Goal: Task Accomplishment & Management: Use online tool/utility

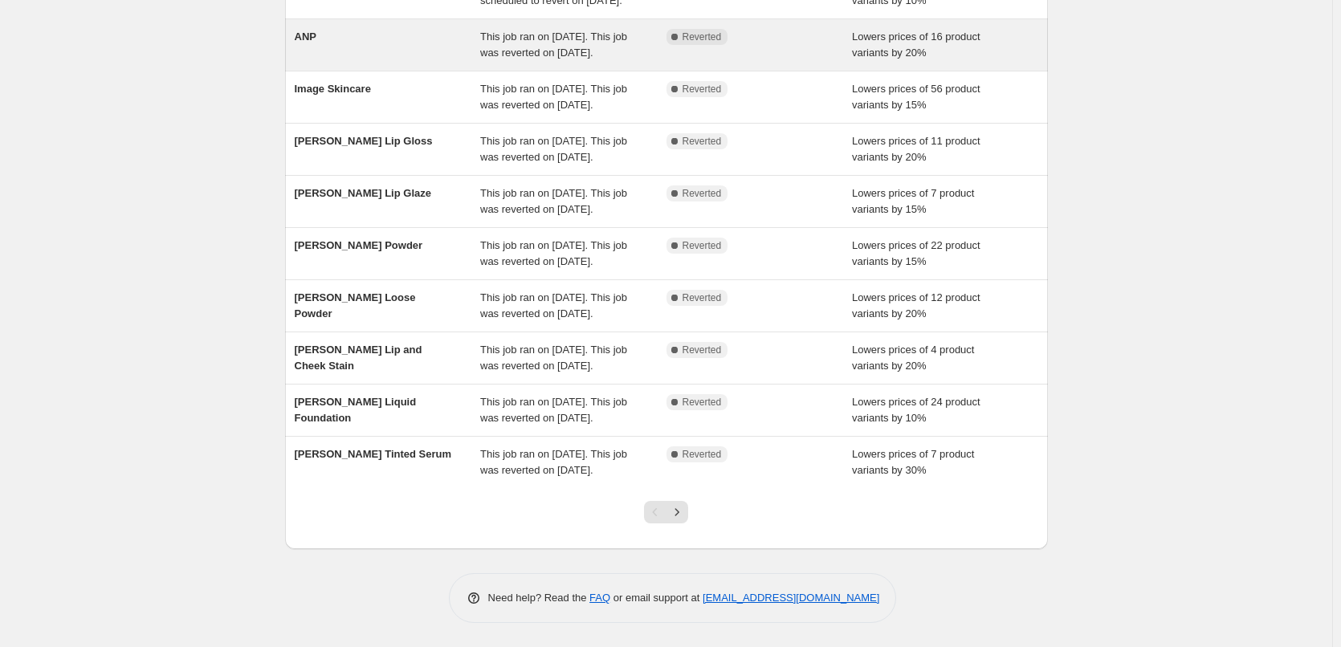
scroll to position [340, 0]
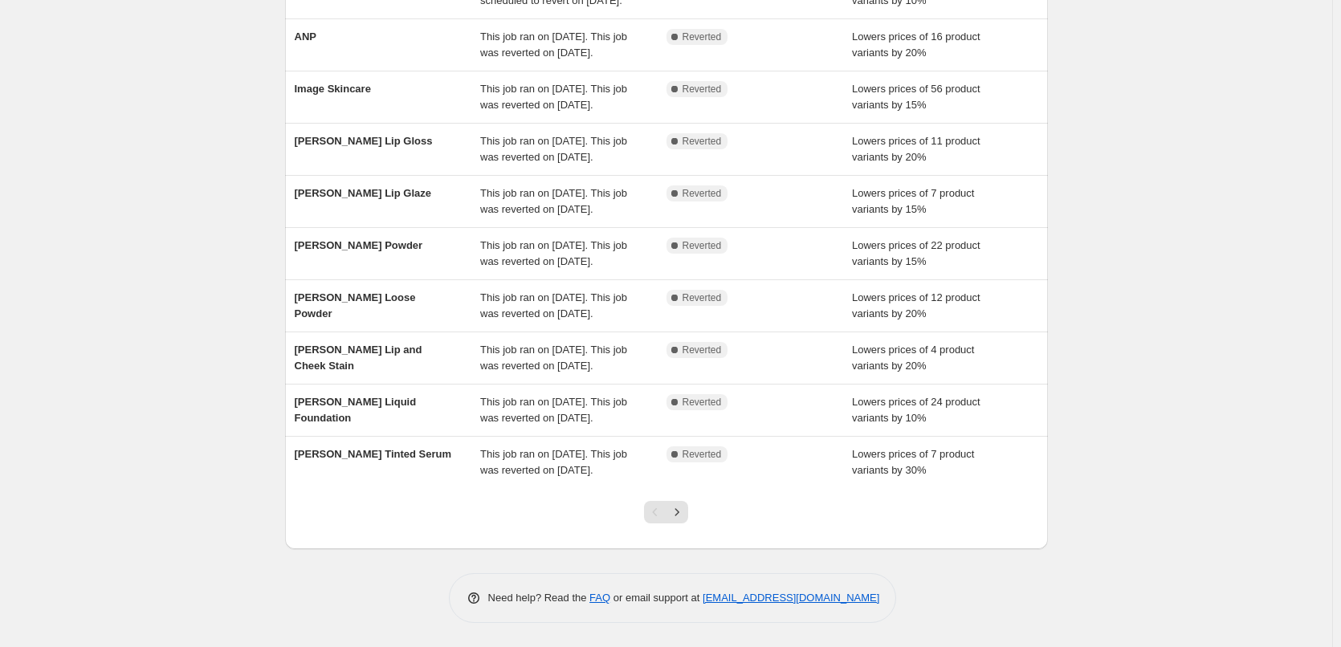
click at [694, 520] on div at bounding box center [665, 518] width 65 height 61
click at [685, 519] on icon "Next" at bounding box center [677, 512] width 16 height 16
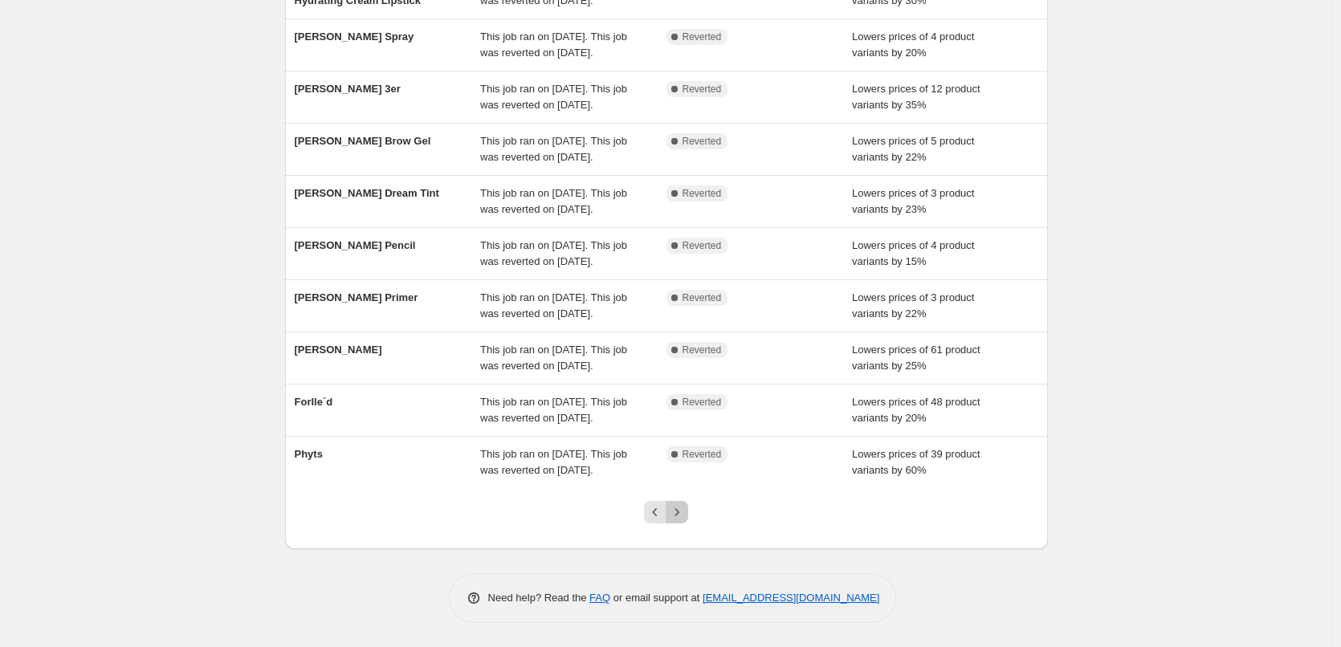
click at [685, 519] on icon "Next" at bounding box center [677, 512] width 16 height 16
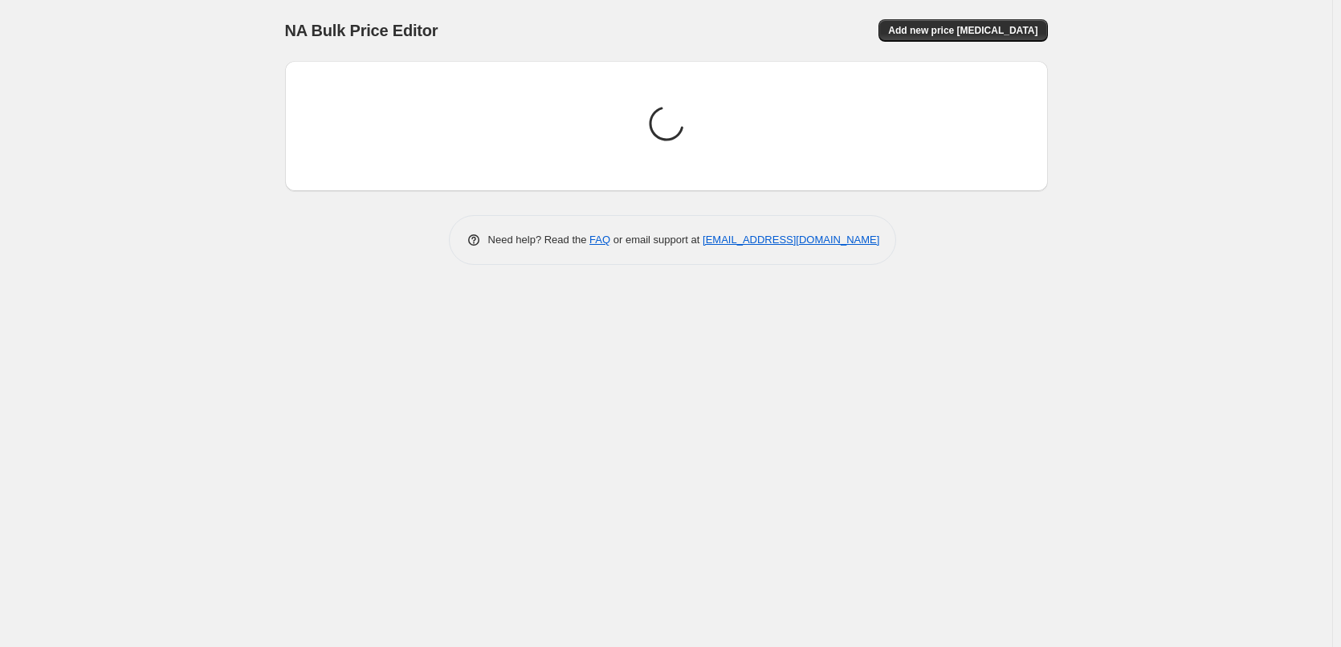
scroll to position [0, 0]
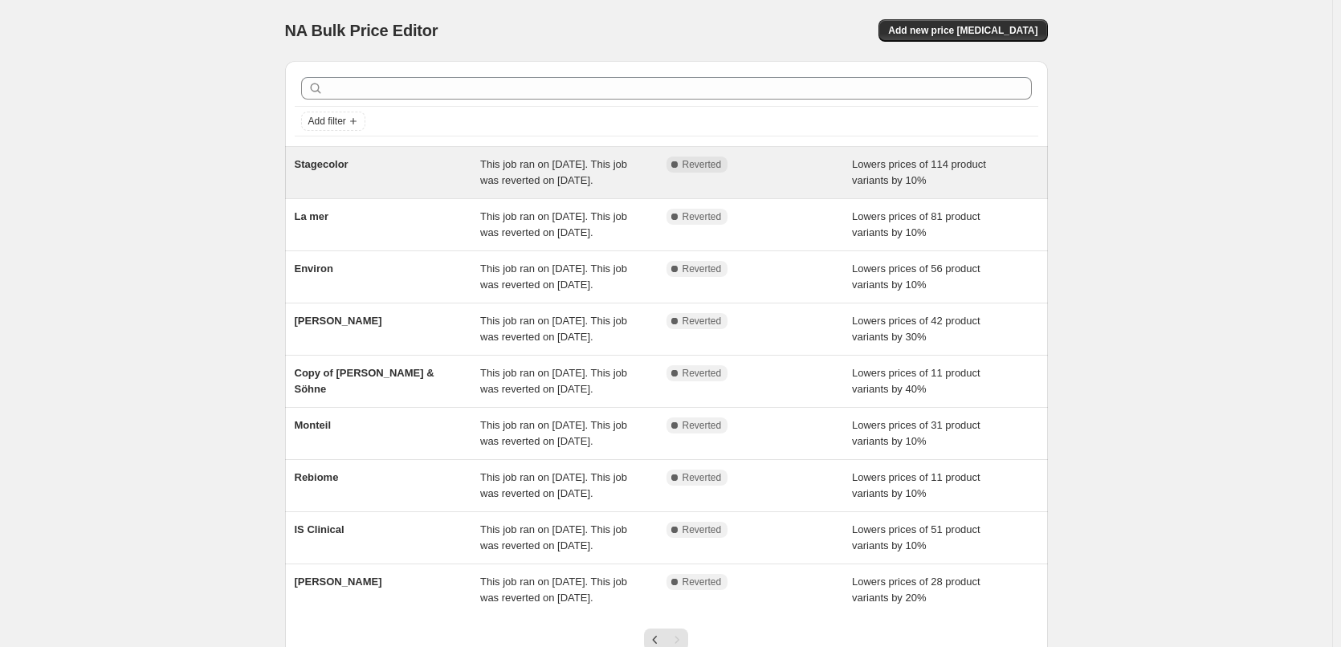
click at [324, 171] on div "Stagecolor" at bounding box center [388, 173] width 186 height 32
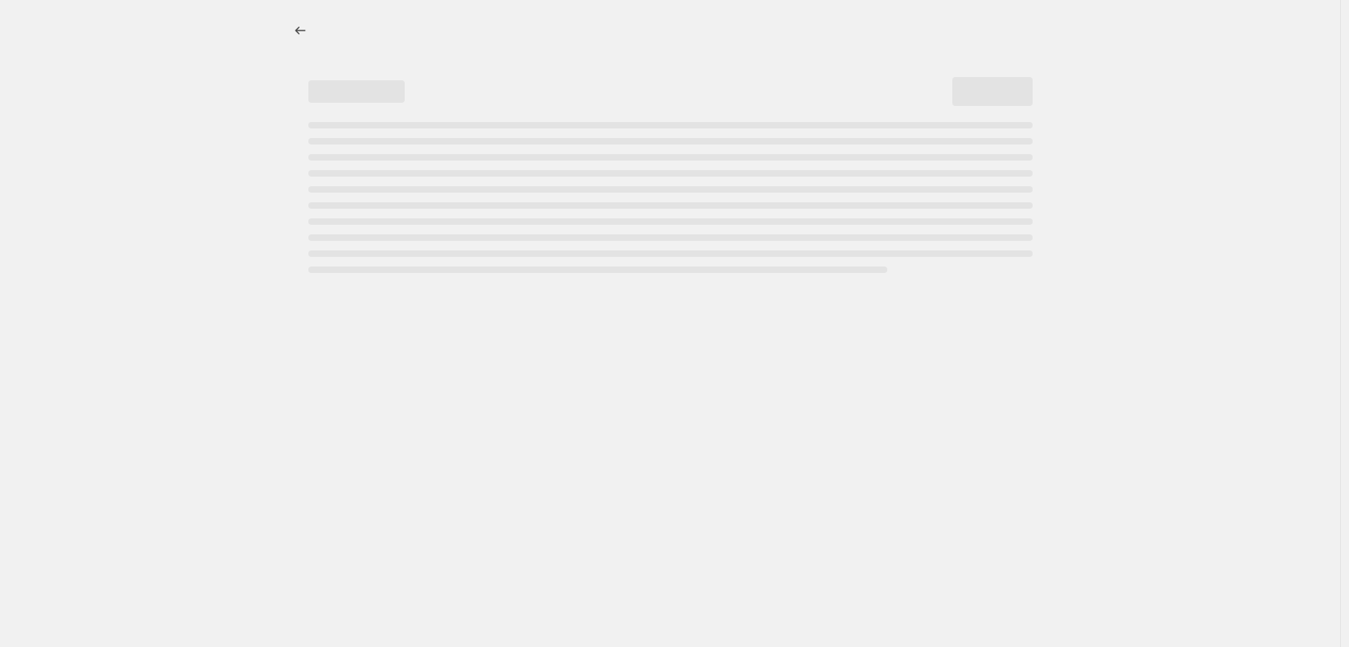
select select "percentage"
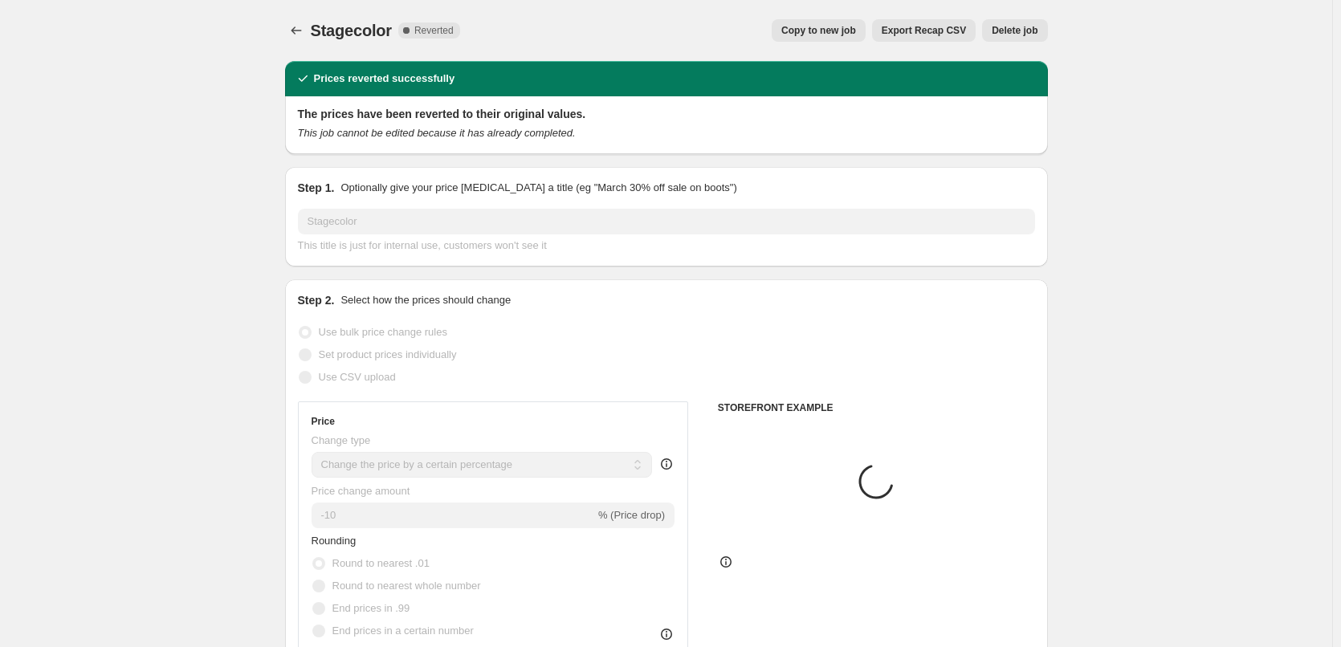
select select "vendor"
click at [828, 42] on div "Stagecolor. This page is ready Stagecolor Complete Reverted Copy to new job Exp…" at bounding box center [666, 30] width 763 height 61
click at [826, 33] on span "Copy to new job" at bounding box center [818, 30] width 75 height 13
select select "percentage"
select select "vendor"
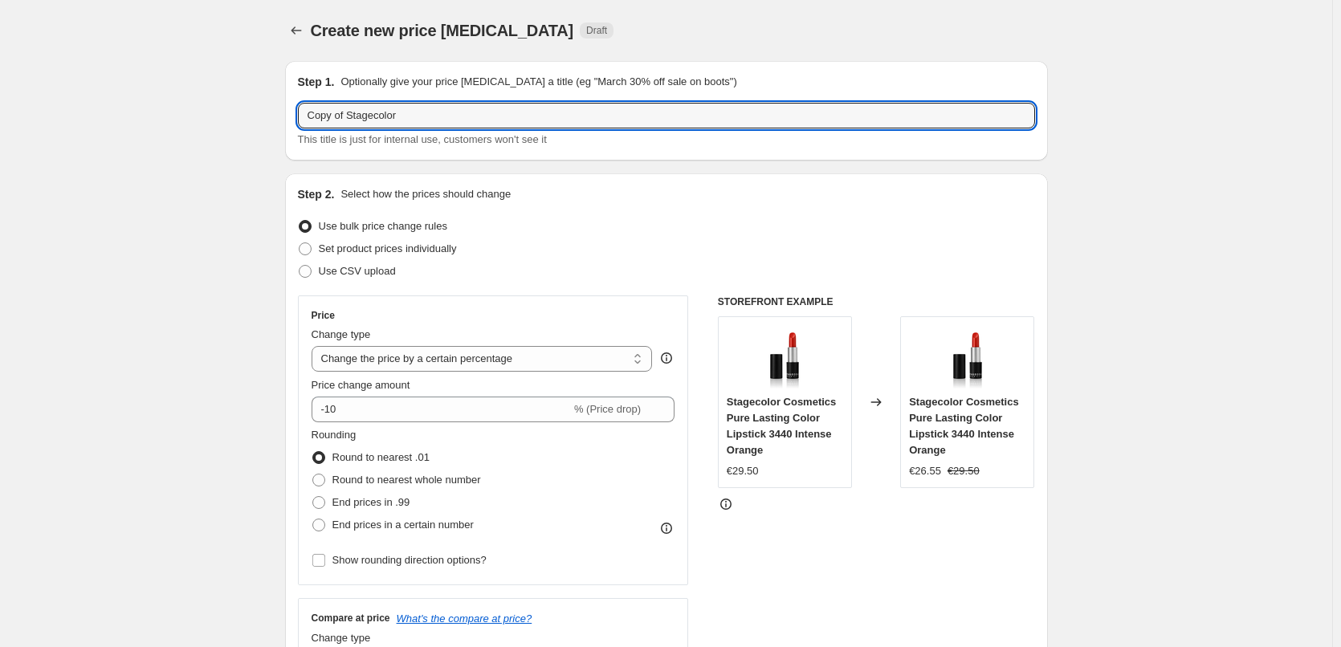
drag, startPoint x: 352, startPoint y: 116, endPoint x: 170, endPoint y: 122, distance: 182.3
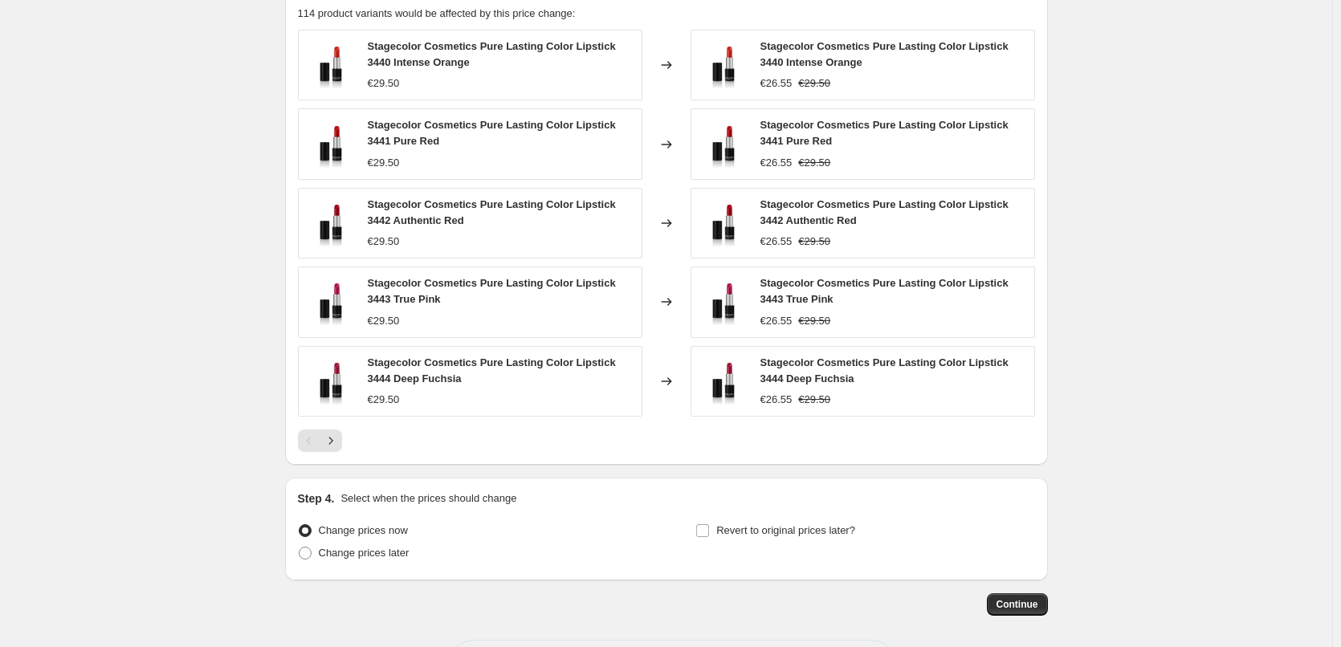
scroll to position [1165, 0]
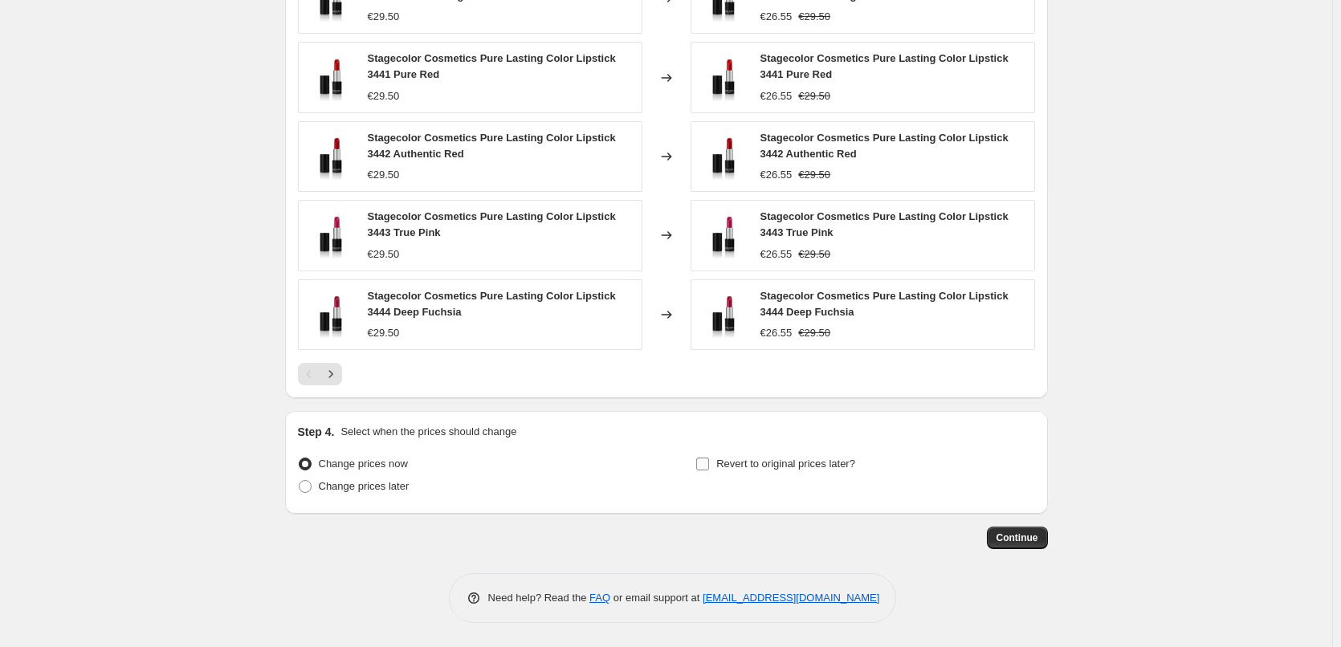
type input "Stagecolor"
click at [776, 460] on span "Revert to original prices later?" at bounding box center [785, 464] width 139 height 12
click at [709, 460] on input "Revert to original prices later?" at bounding box center [702, 464] width 13 height 13
checkbox input "true"
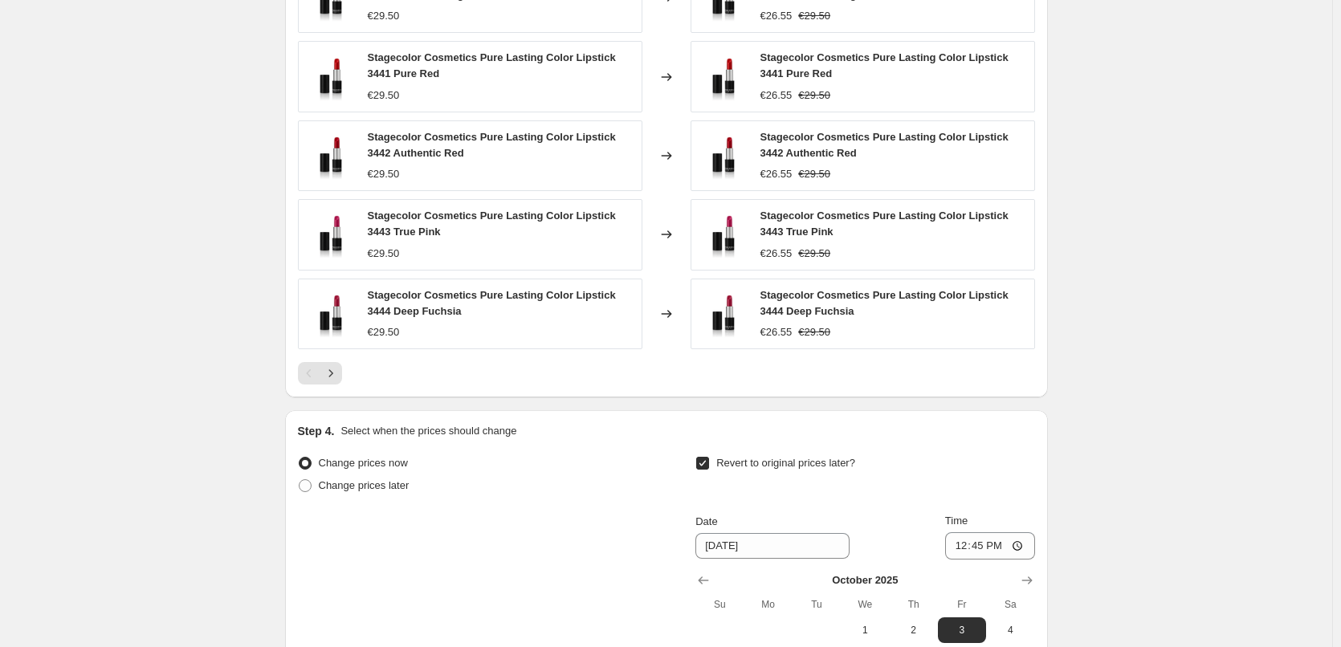
scroll to position [1439, 0]
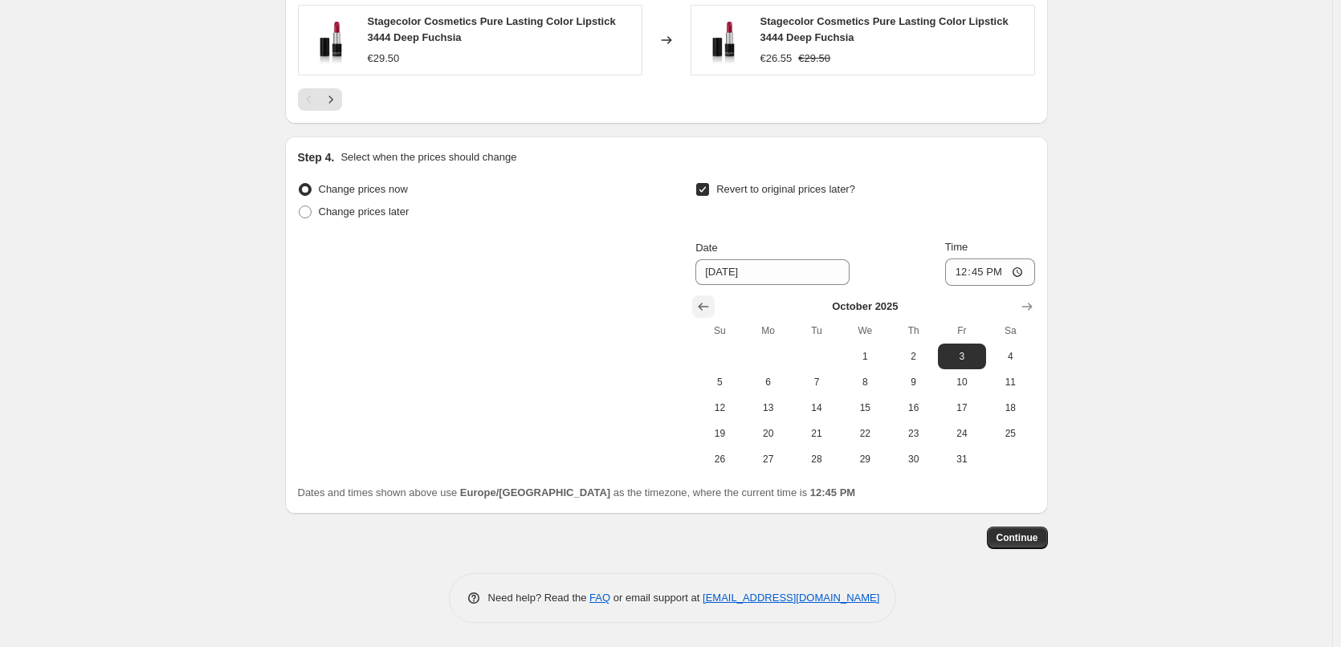
click at [706, 310] on icon "Show previous month, September 2025" at bounding box center [703, 307] width 10 height 8
click at [1015, 440] on button "27" at bounding box center [1010, 434] width 48 height 26
click at [767, 466] on button "29" at bounding box center [768, 459] width 48 height 26
type input "9/29/2025"
click at [965, 282] on input "12:45" at bounding box center [990, 271] width 90 height 27
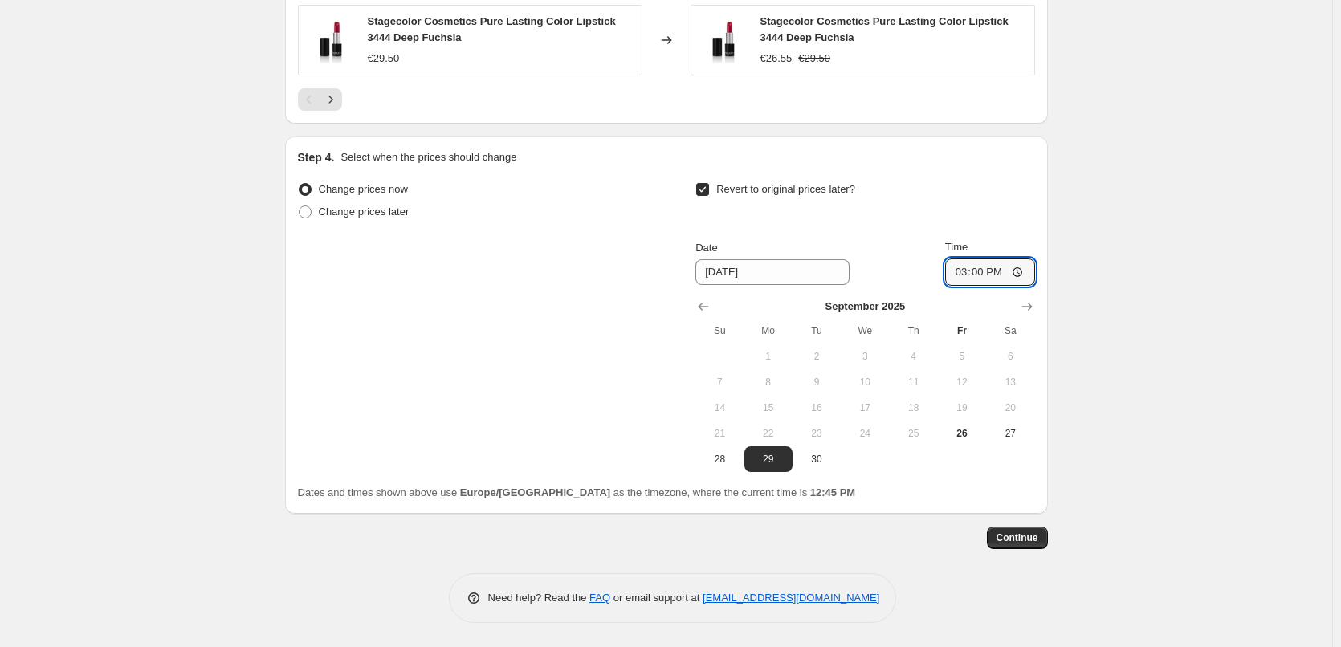
type input "03:00"
click at [1024, 528] on button "Continue" at bounding box center [1017, 538] width 61 height 22
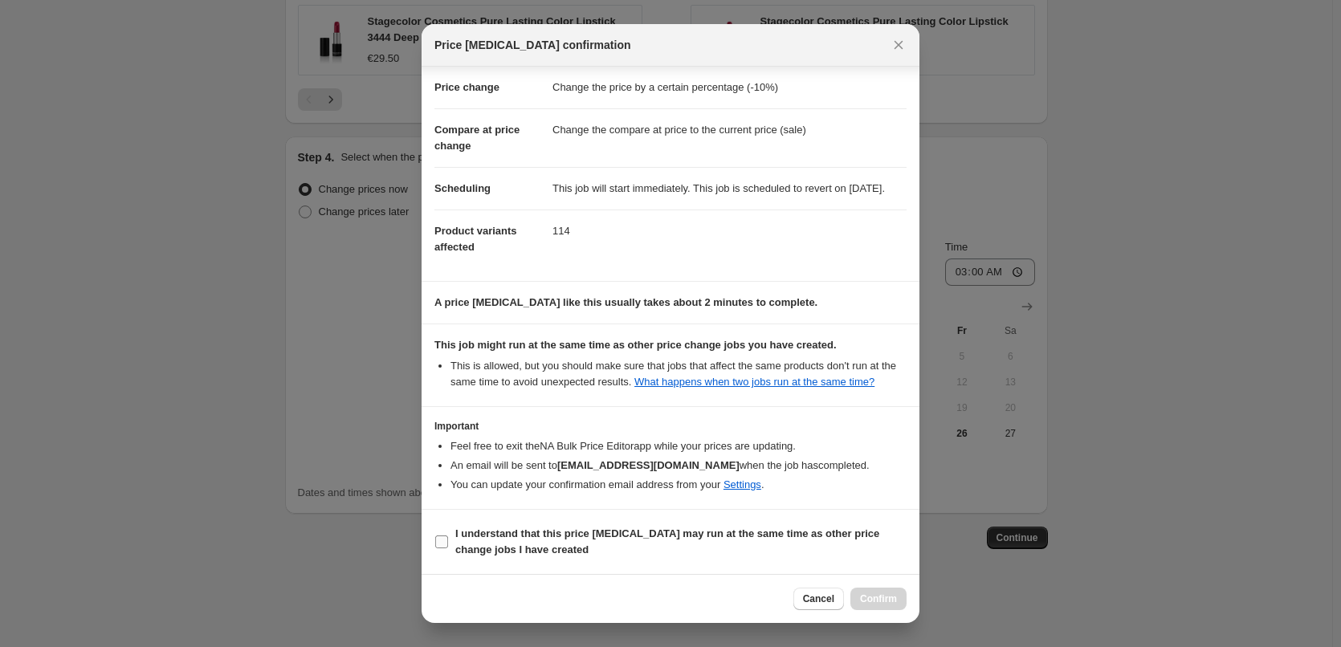
scroll to position [45, 0]
click at [499, 542] on b "I understand that this price change job may run at the same time as other price…" at bounding box center [667, 541] width 424 height 28
click at [448, 542] on input "I understand that this price change job may run at the same time as other price…" at bounding box center [441, 541] width 13 height 13
checkbox input "true"
click at [893, 593] on span "Confirm" at bounding box center [878, 598] width 37 height 13
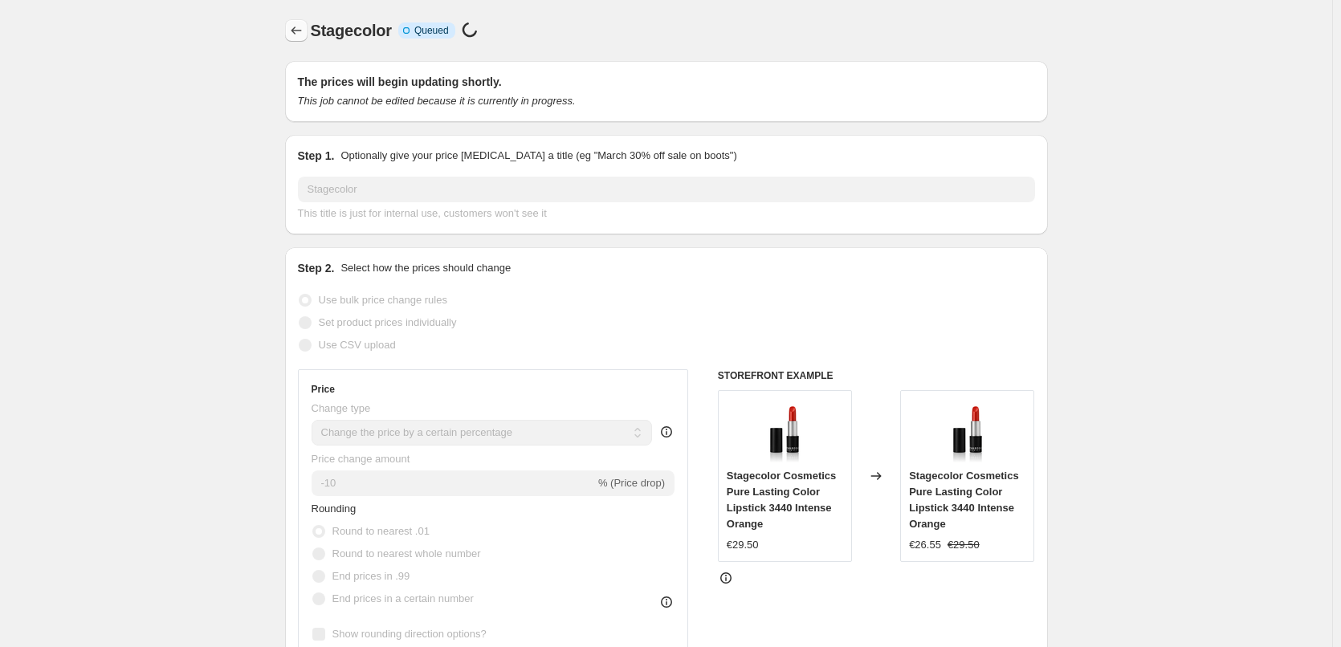
click at [315, 28] on span "Stagecolor" at bounding box center [351, 31] width 81 height 18
click at [301, 38] on icon "Price change jobs" at bounding box center [296, 30] width 16 height 16
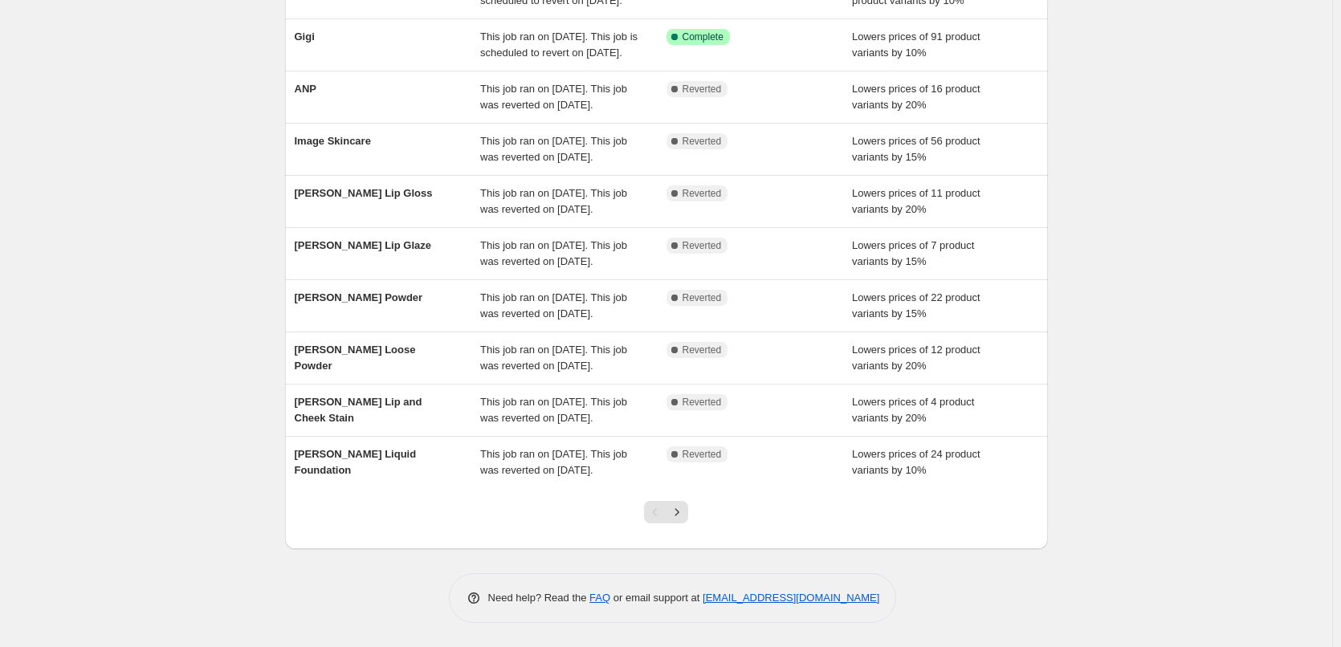
scroll to position [340, 0]
click at [675, 520] on button "Next" at bounding box center [676, 512] width 22 height 22
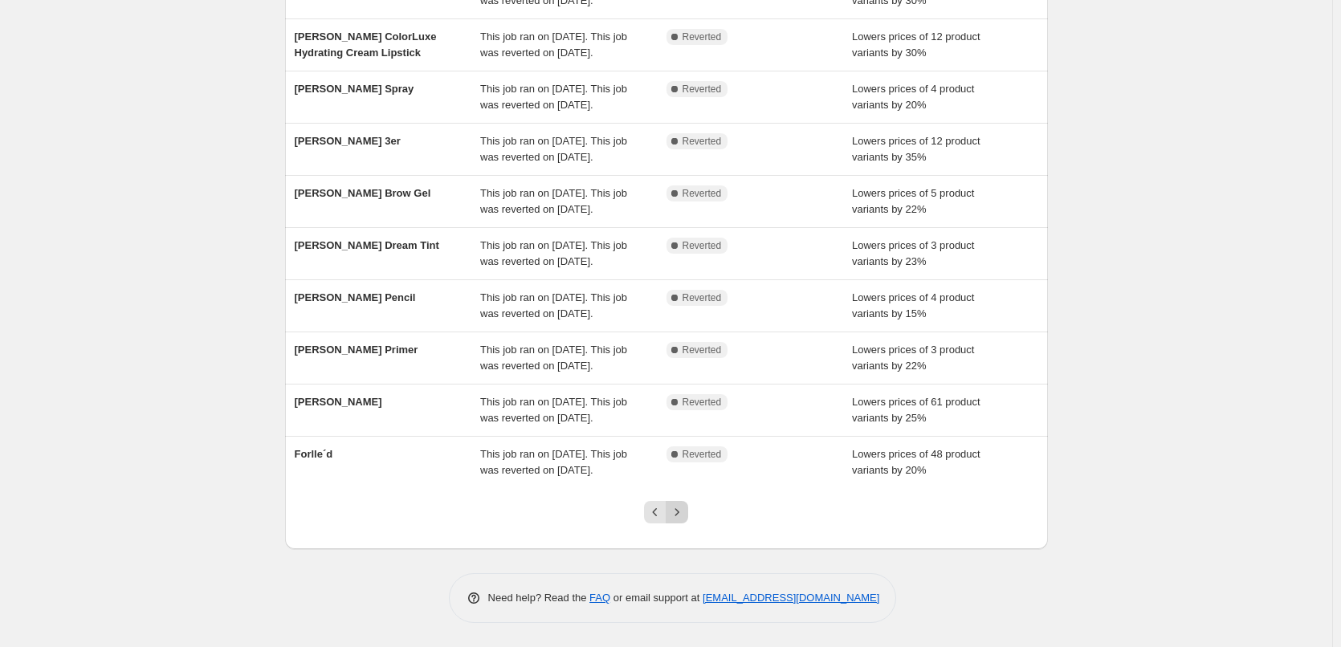
click at [679, 514] on icon "Next" at bounding box center [677, 511] width 4 height 7
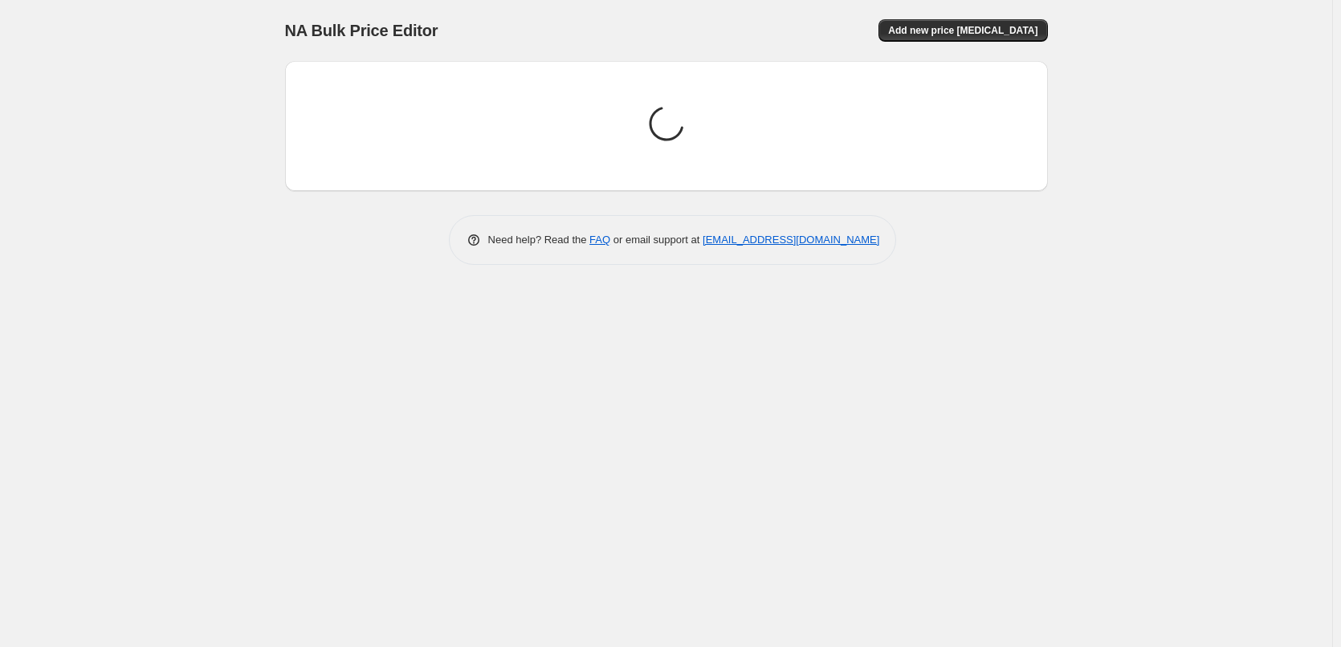
scroll to position [0, 0]
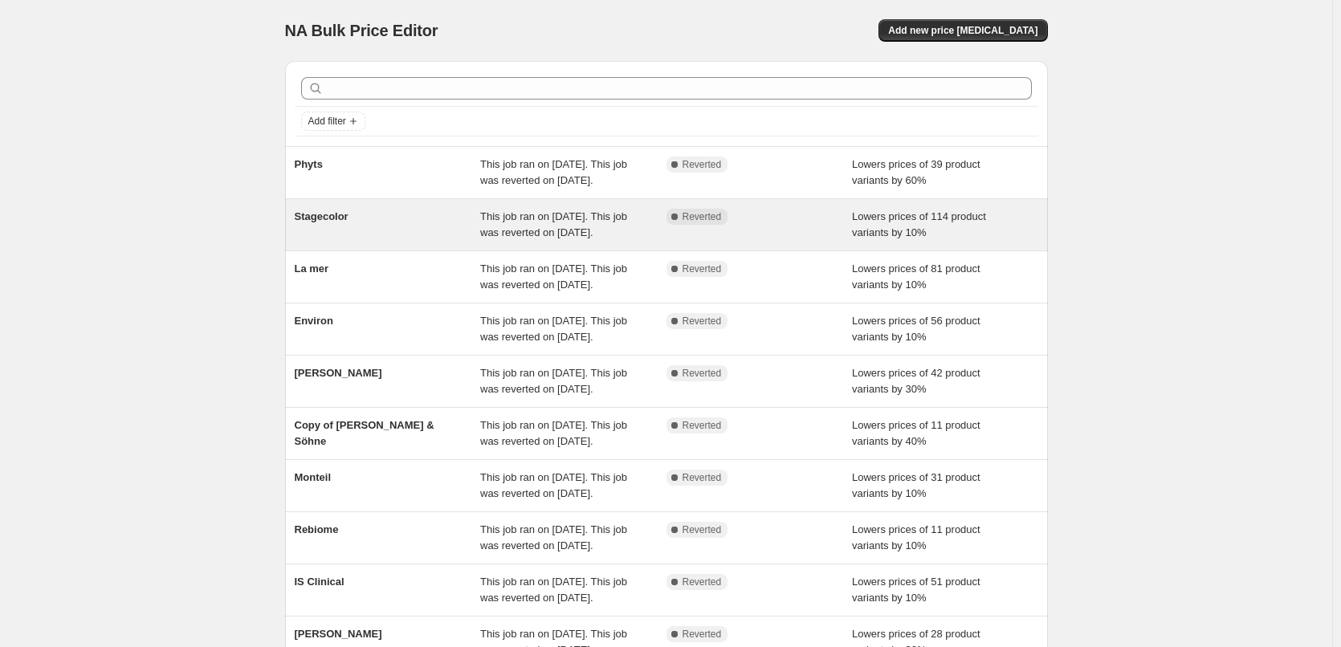
click at [368, 241] on div "Stagecolor" at bounding box center [388, 225] width 186 height 32
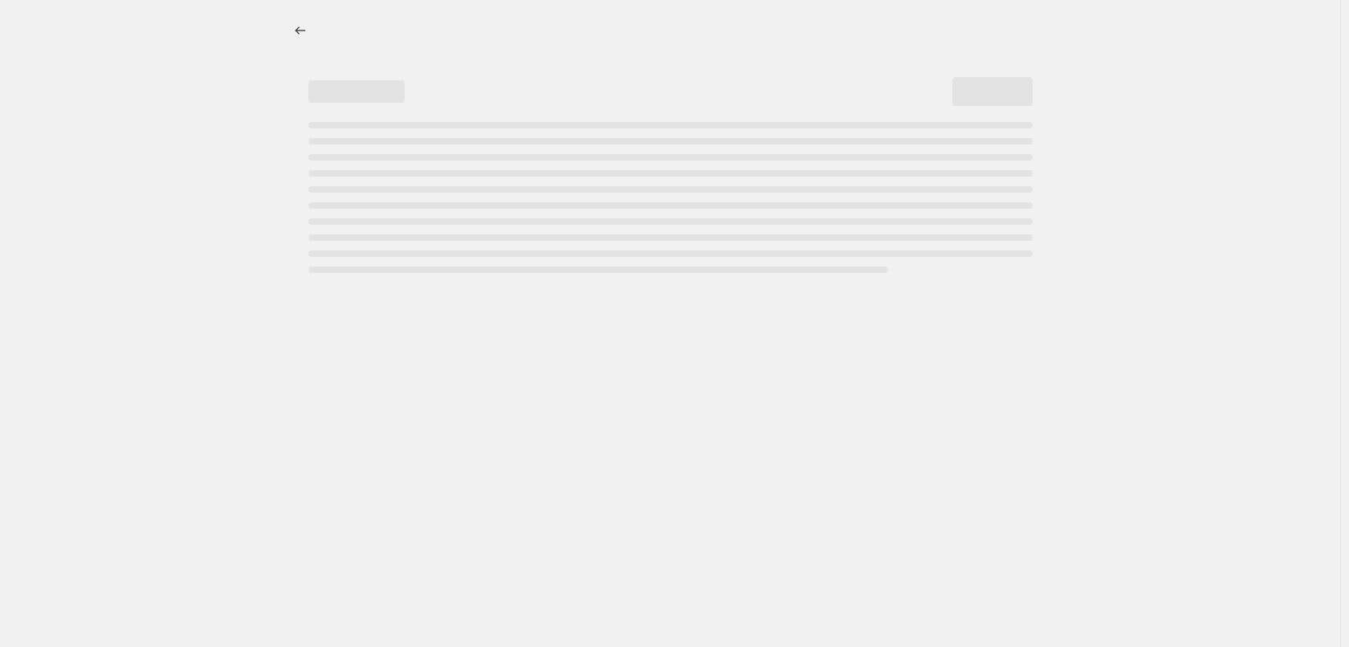
select select "percentage"
select select "vendor"
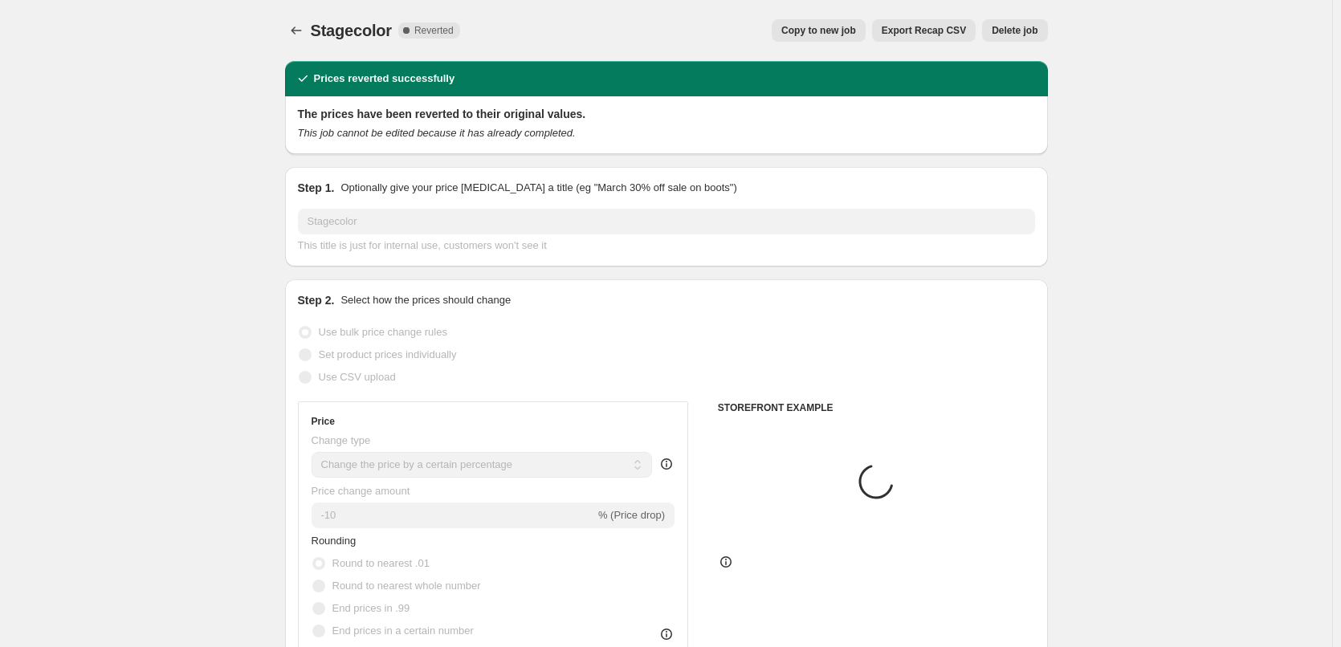
click at [1022, 30] on button "Delete job" at bounding box center [1014, 30] width 65 height 22
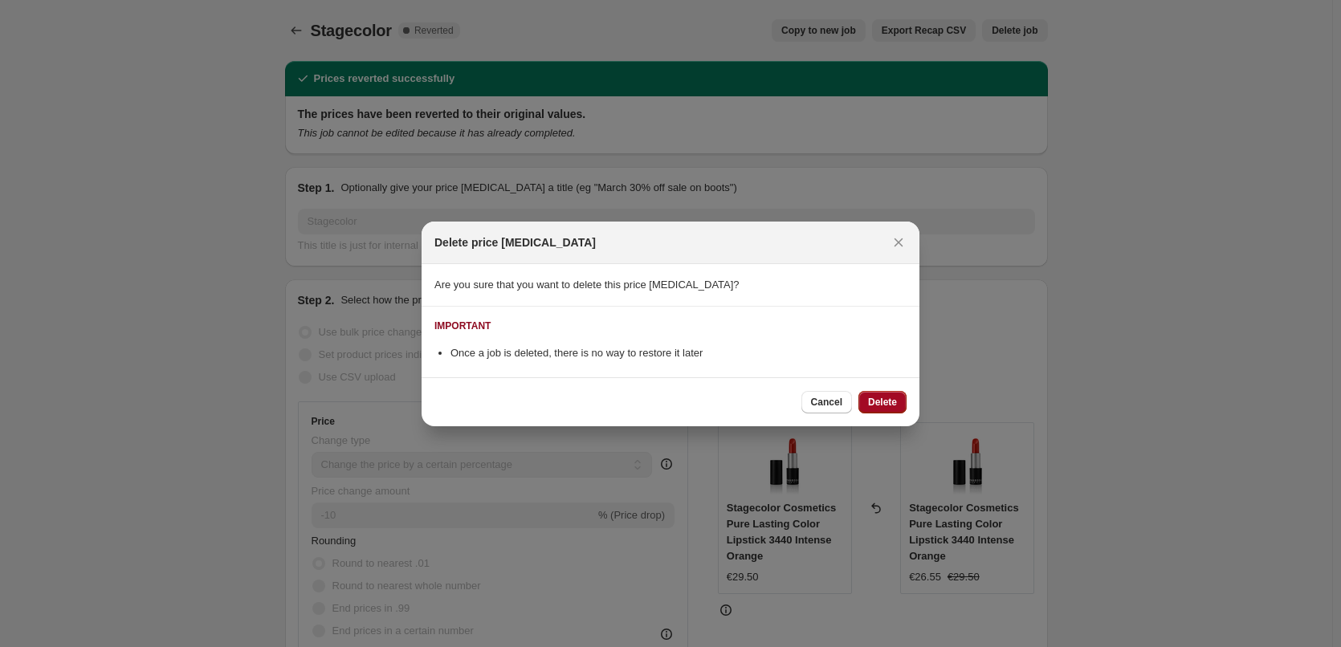
click at [865, 400] on button "Delete" at bounding box center [882, 402] width 48 height 22
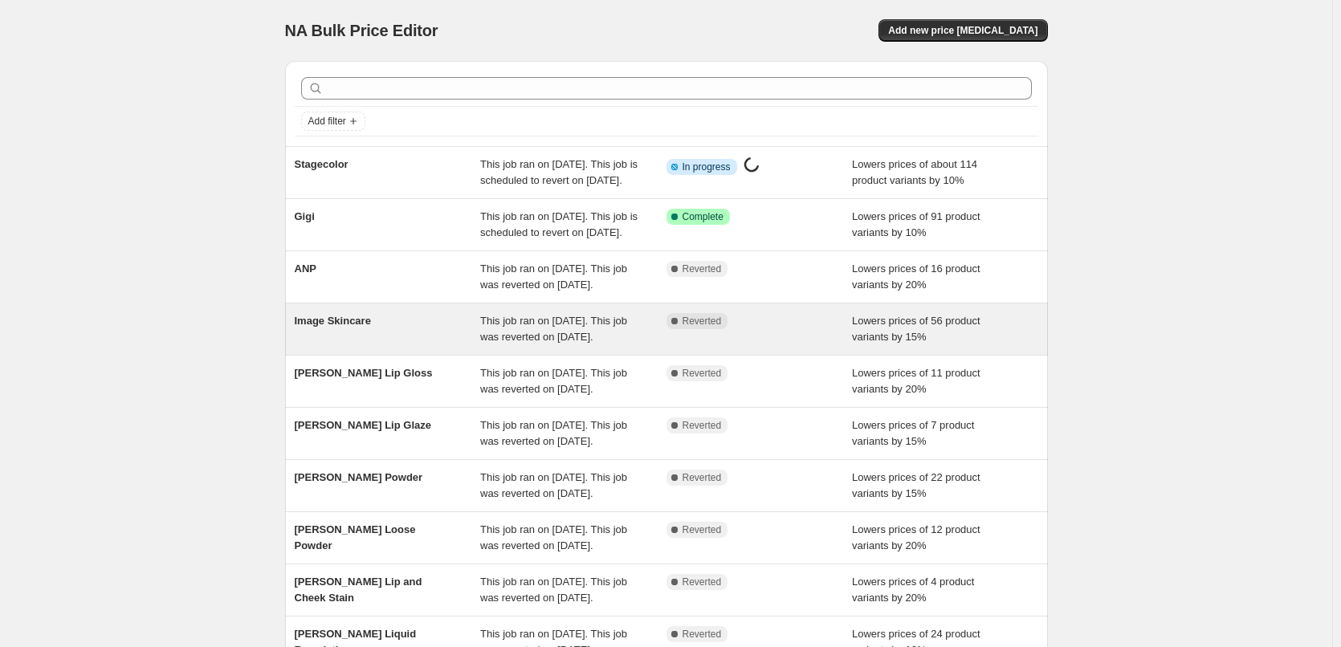
scroll to position [340, 0]
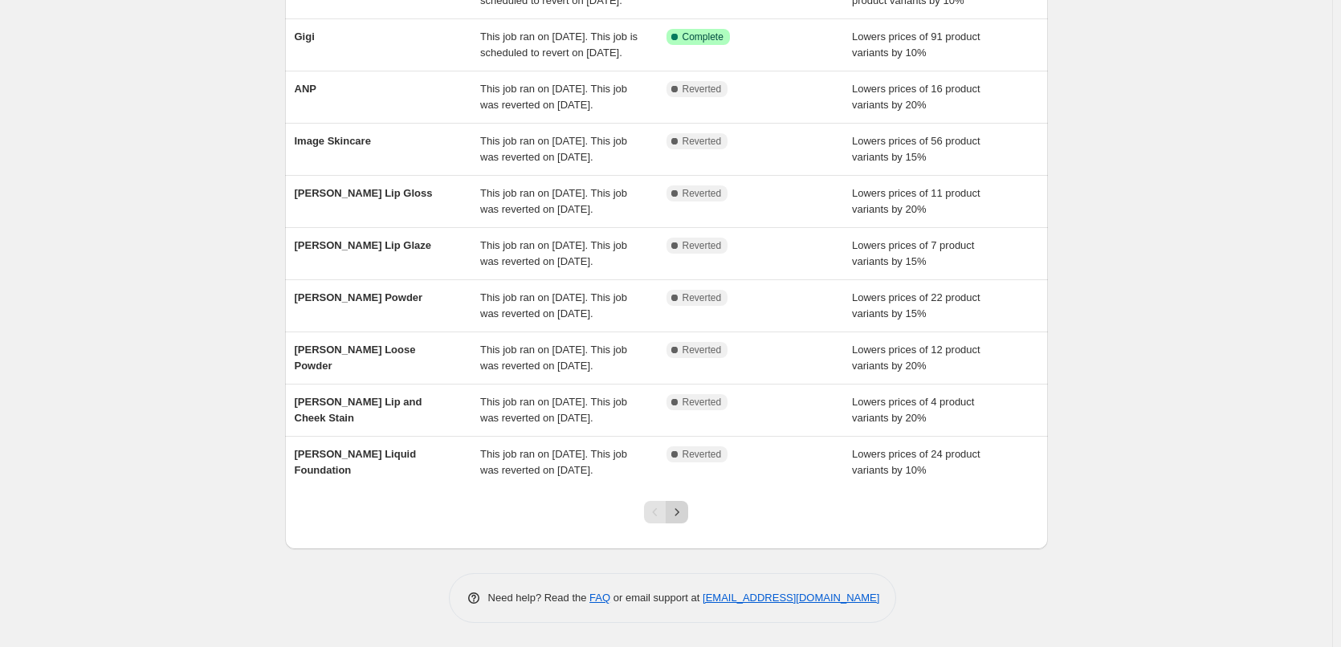
click at [682, 518] on icon "Next" at bounding box center [677, 512] width 16 height 16
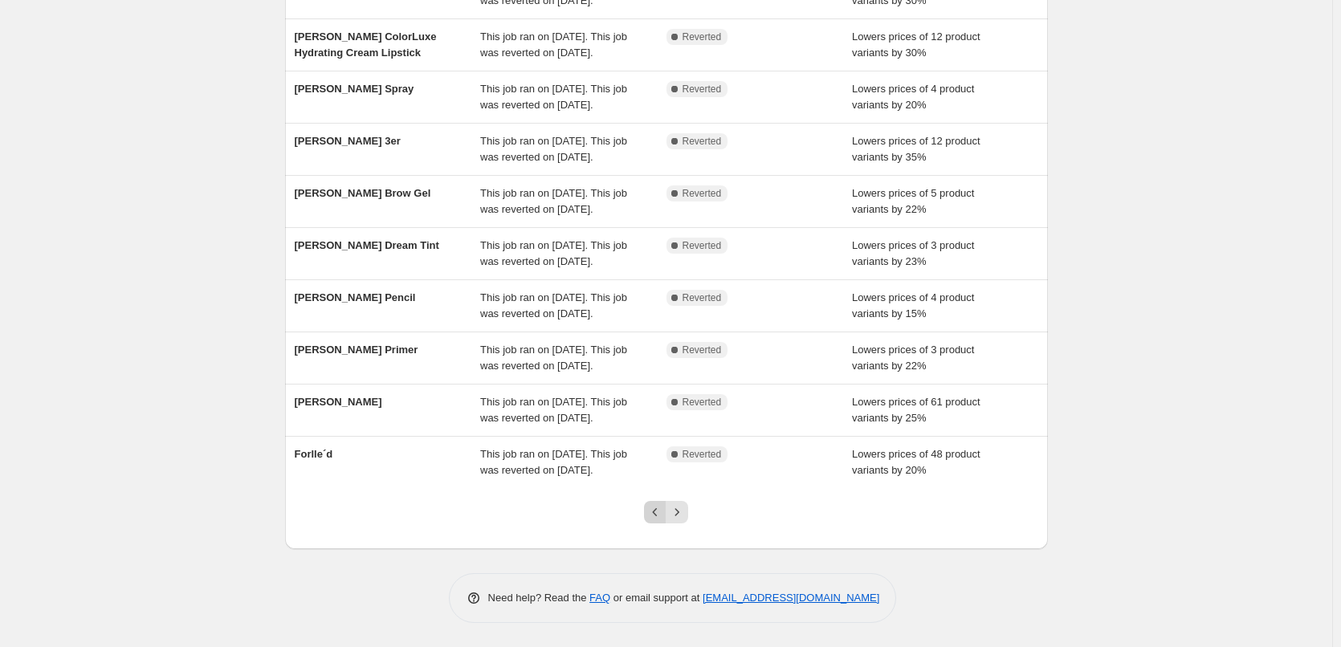
click at [649, 504] on button "Previous" at bounding box center [655, 512] width 22 height 22
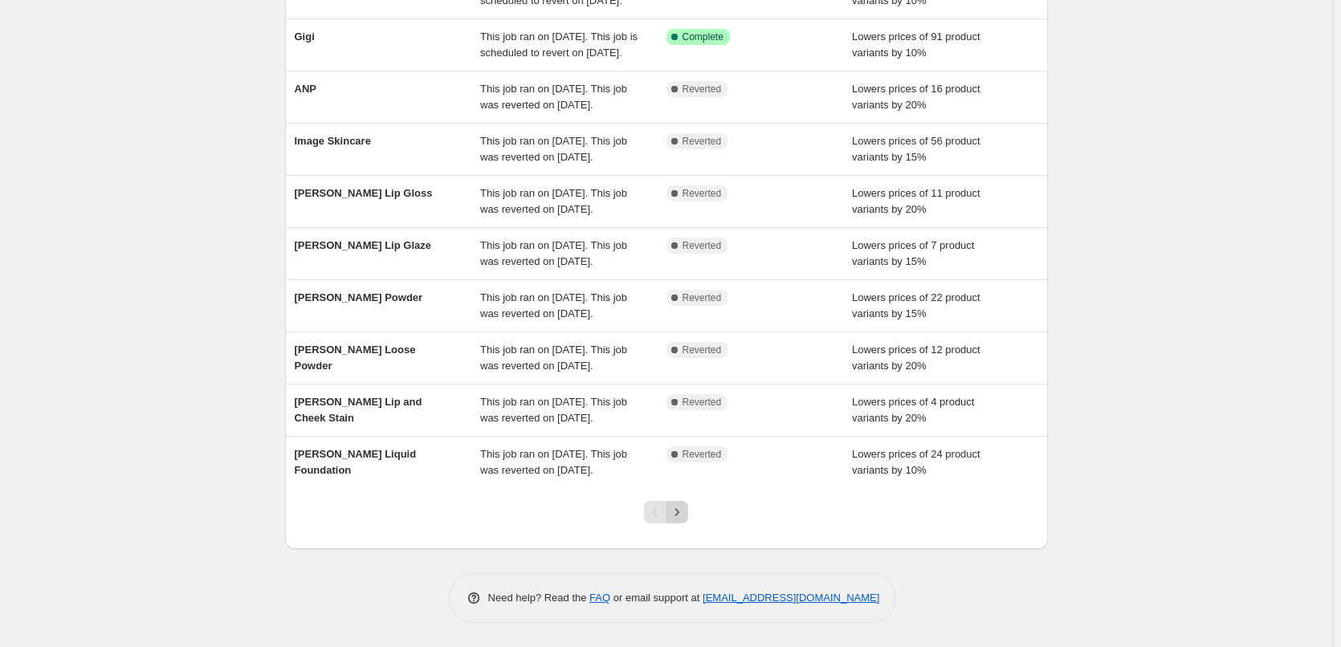
click at [679, 517] on icon "Next" at bounding box center [677, 512] width 16 height 16
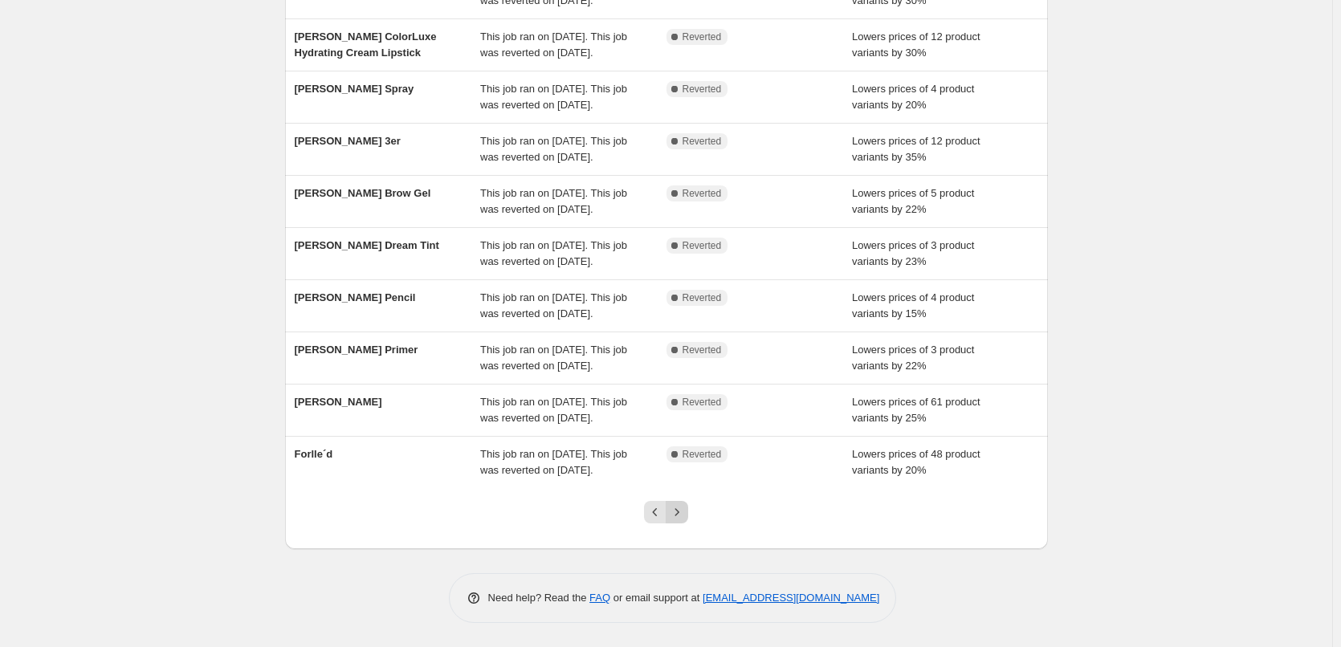
click at [687, 522] on button "Next" at bounding box center [676, 512] width 22 height 22
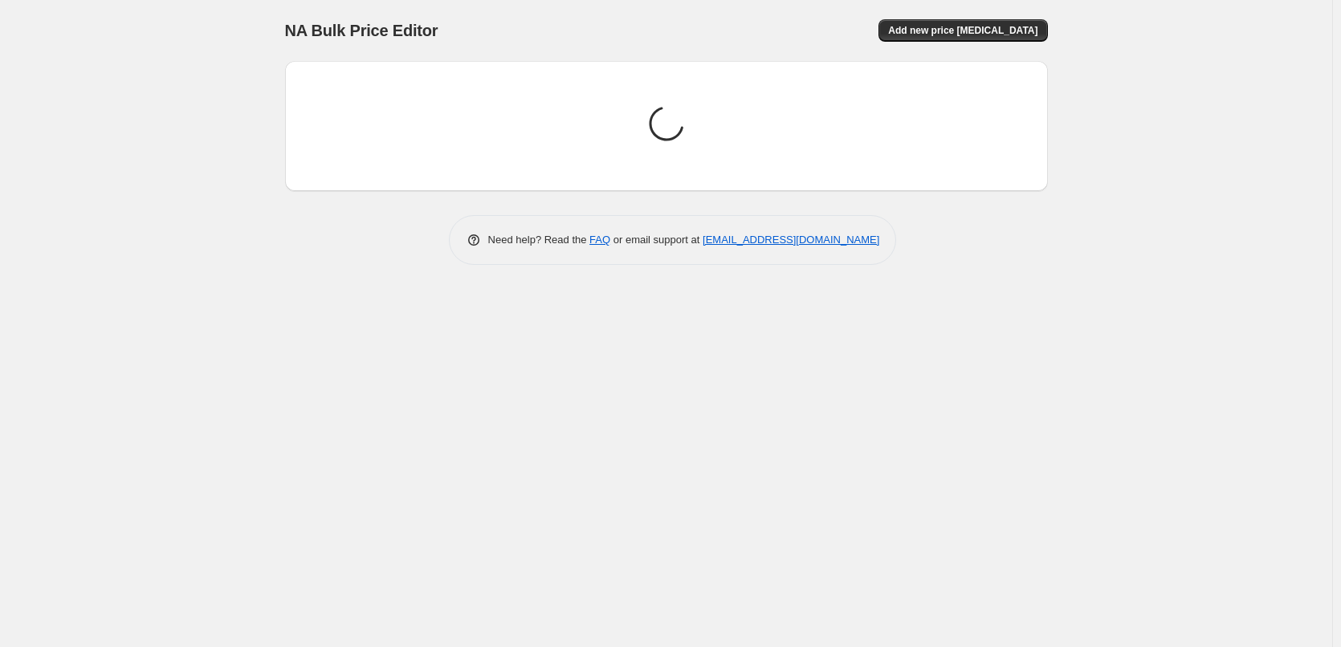
scroll to position [0, 0]
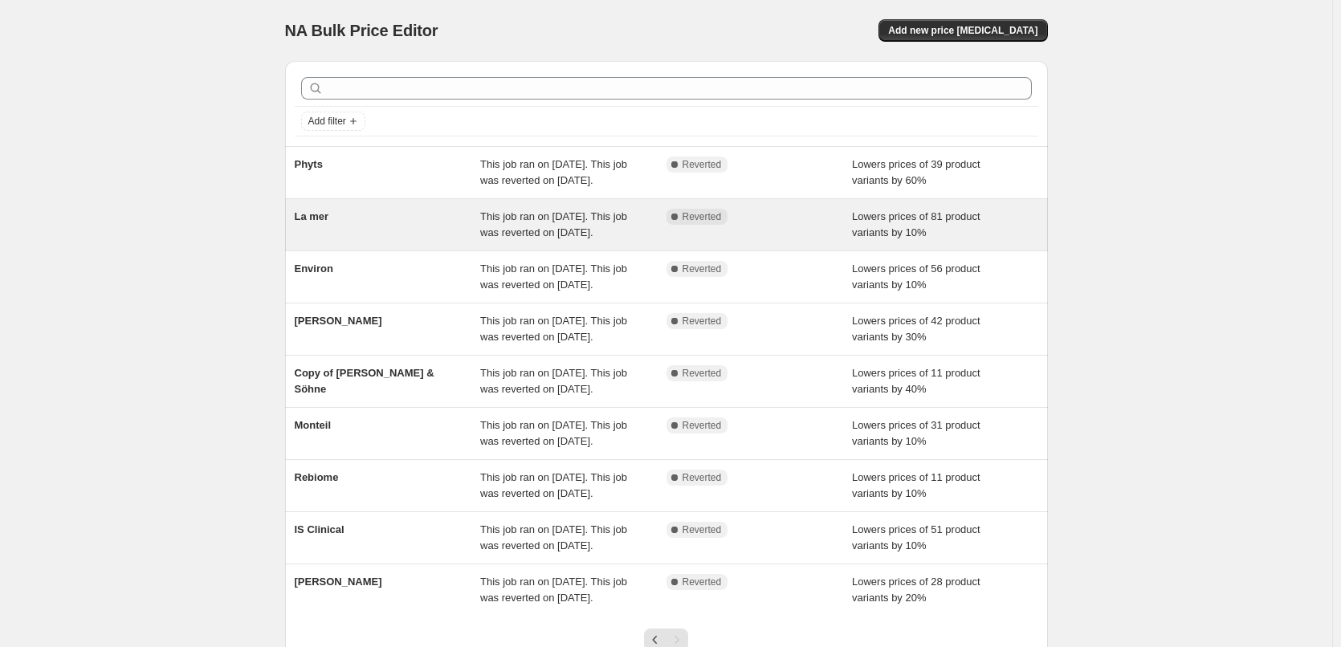
click at [307, 222] on span "La mer" at bounding box center [312, 216] width 35 height 12
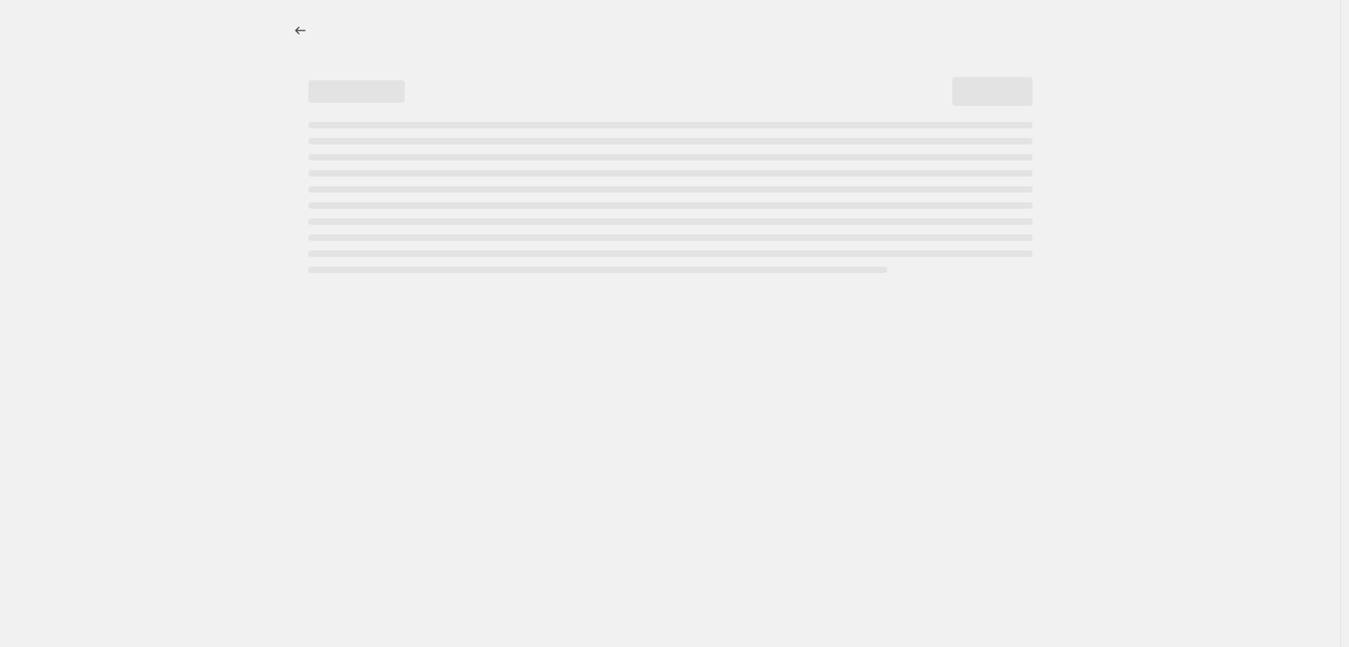
select select "percentage"
select select "vendor"
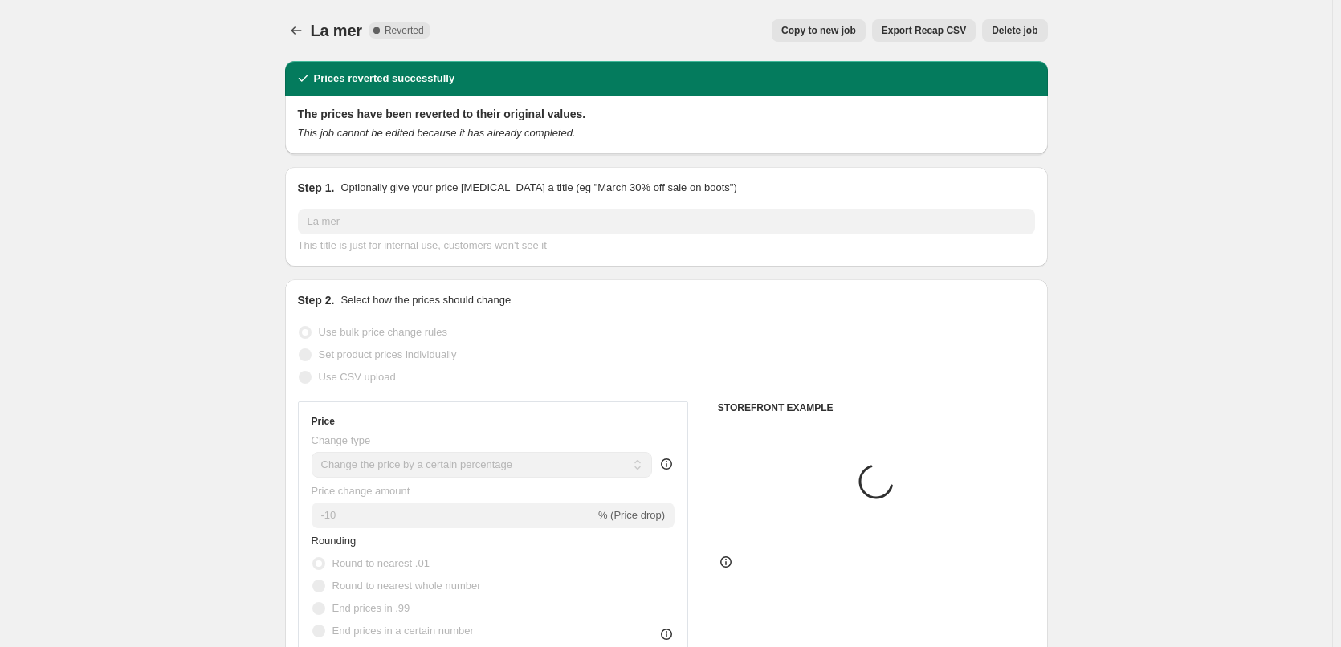
click at [861, 18] on div "La mer. This page is ready La mer Complete Reverted Copy to new job Export Reca…" at bounding box center [666, 30] width 763 height 61
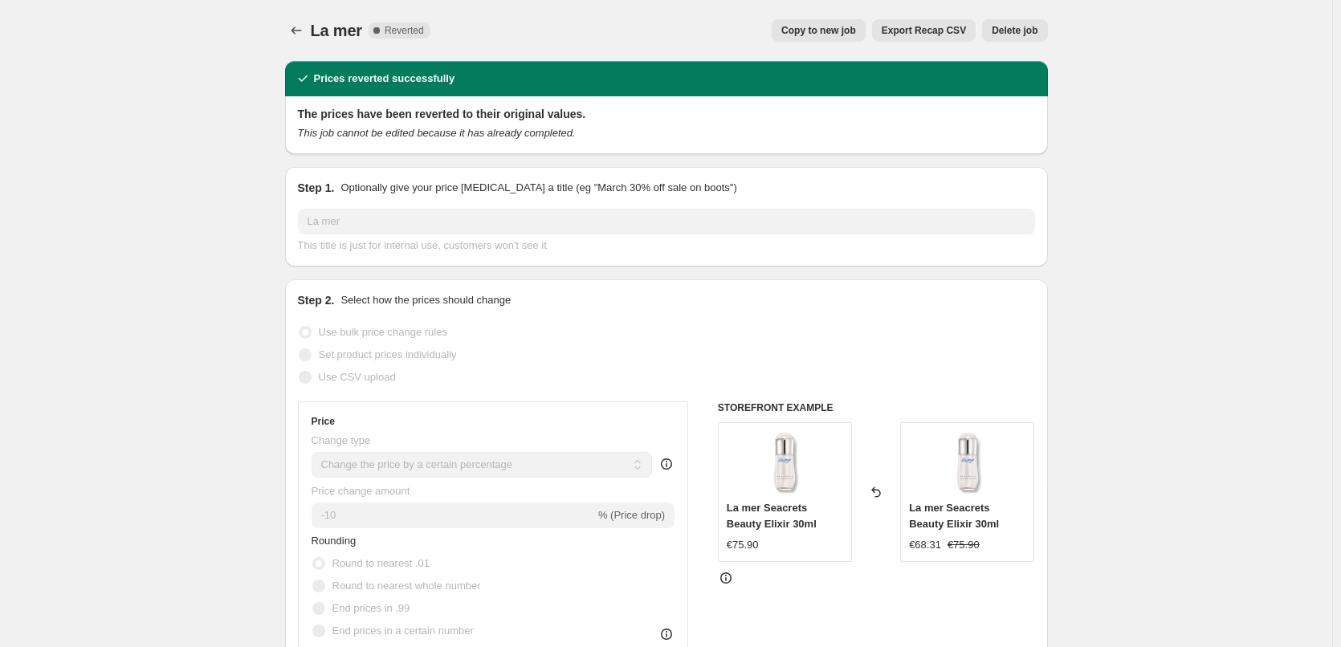
click at [834, 36] on span "Copy to new job" at bounding box center [818, 30] width 75 height 13
select select "percentage"
select select "vendor"
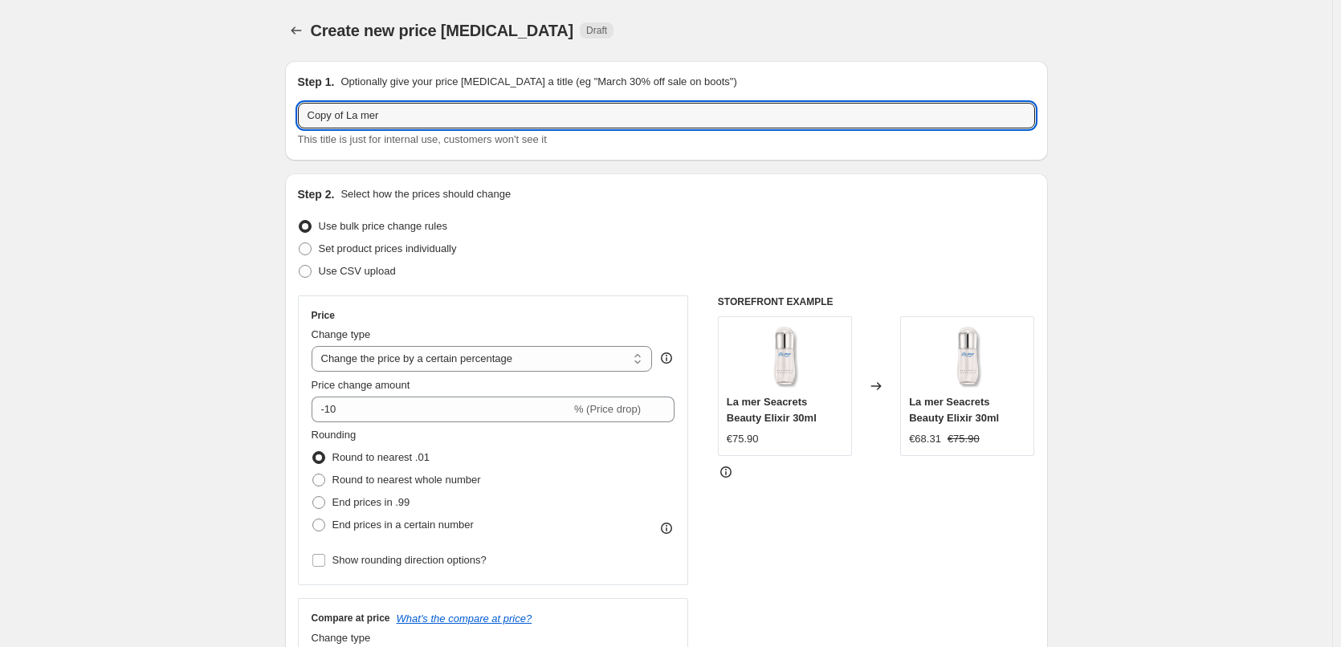
drag, startPoint x: 351, startPoint y: 119, endPoint x: 250, endPoint y: 119, distance: 100.3
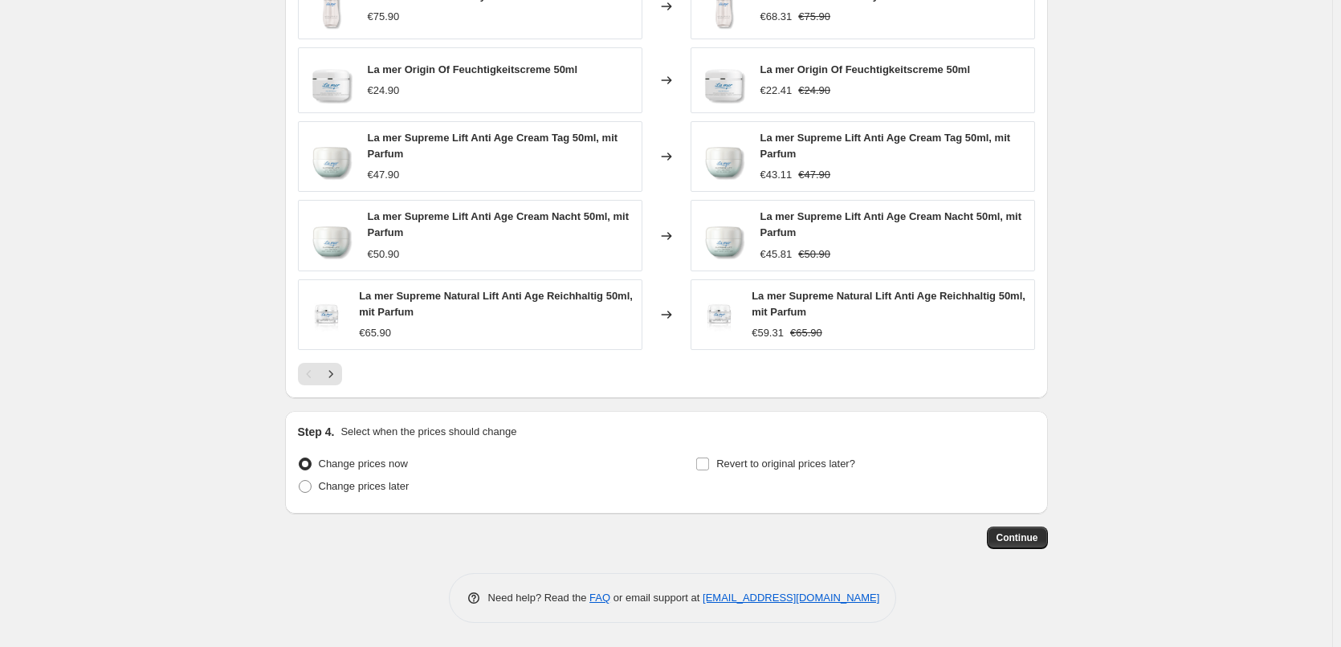
type input "La mer"
click at [770, 486] on div "Revert to original prices later?" at bounding box center [864, 477] width 339 height 48
click at [771, 469] on span "Revert to original prices later?" at bounding box center [785, 464] width 139 height 12
click at [709, 469] on input "Revert to original prices later?" at bounding box center [702, 464] width 13 height 13
checkbox input "true"
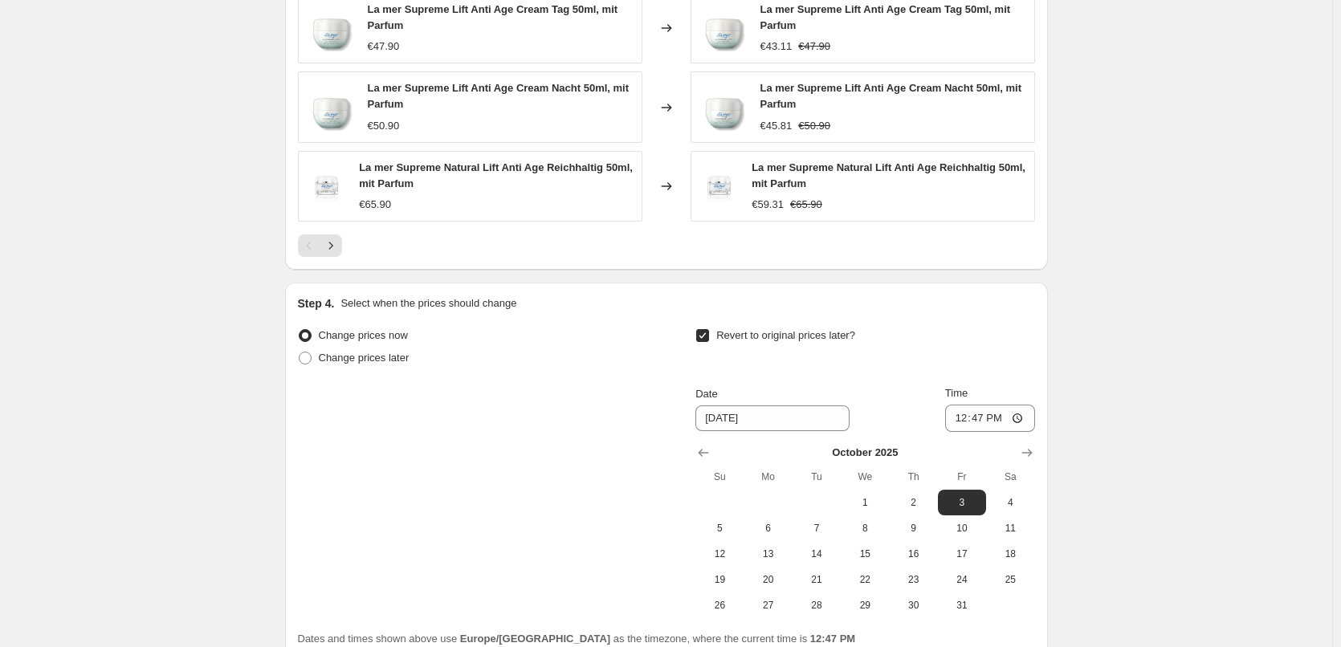
scroll to position [1429, 0]
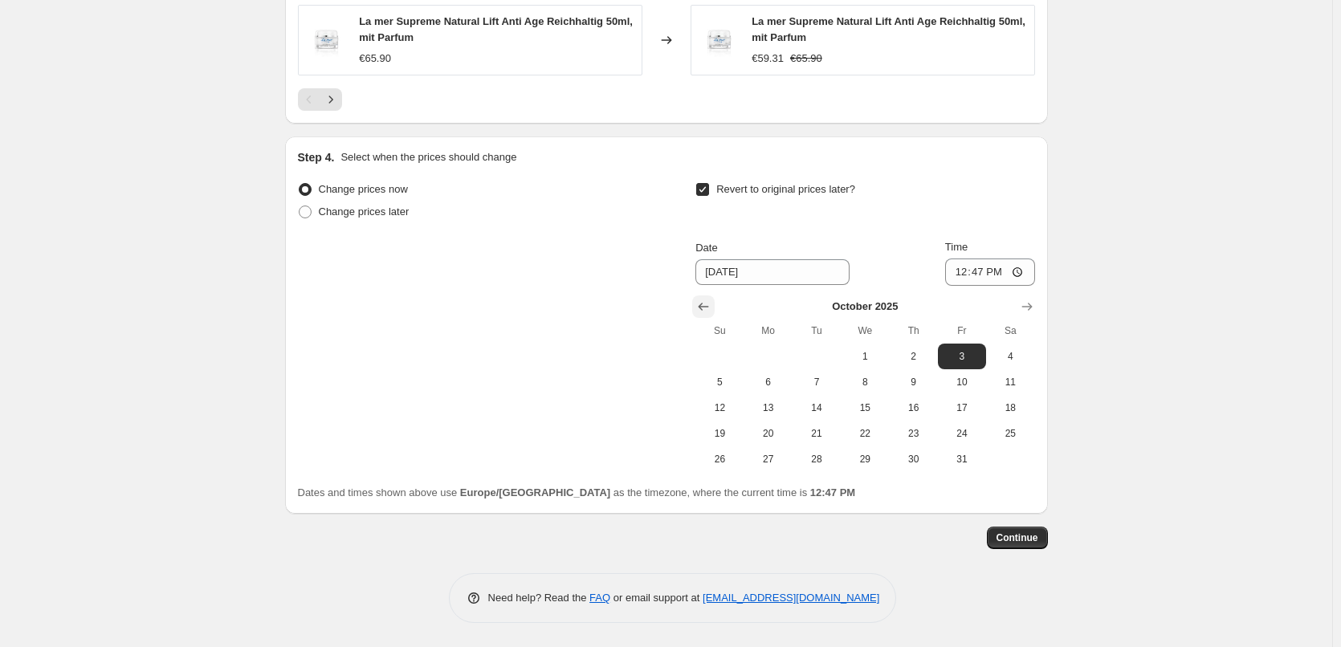
click at [696, 307] on button "Show previous month, September 2025" at bounding box center [703, 306] width 22 height 22
click at [767, 465] on span "29" at bounding box center [768, 459] width 35 height 13
type input "9/29/2025"
click at [963, 271] on input "12:47" at bounding box center [990, 271] width 90 height 27
type input "03:00"
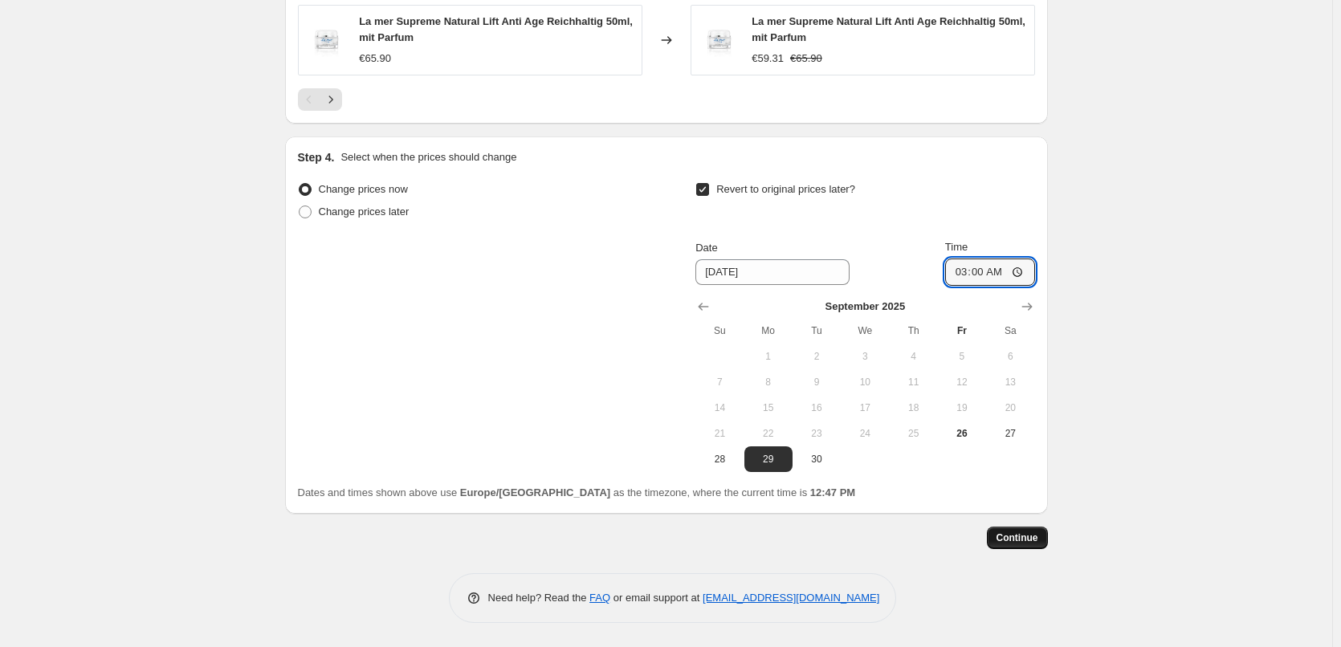
click at [1024, 537] on span "Continue" at bounding box center [1017, 537] width 42 height 13
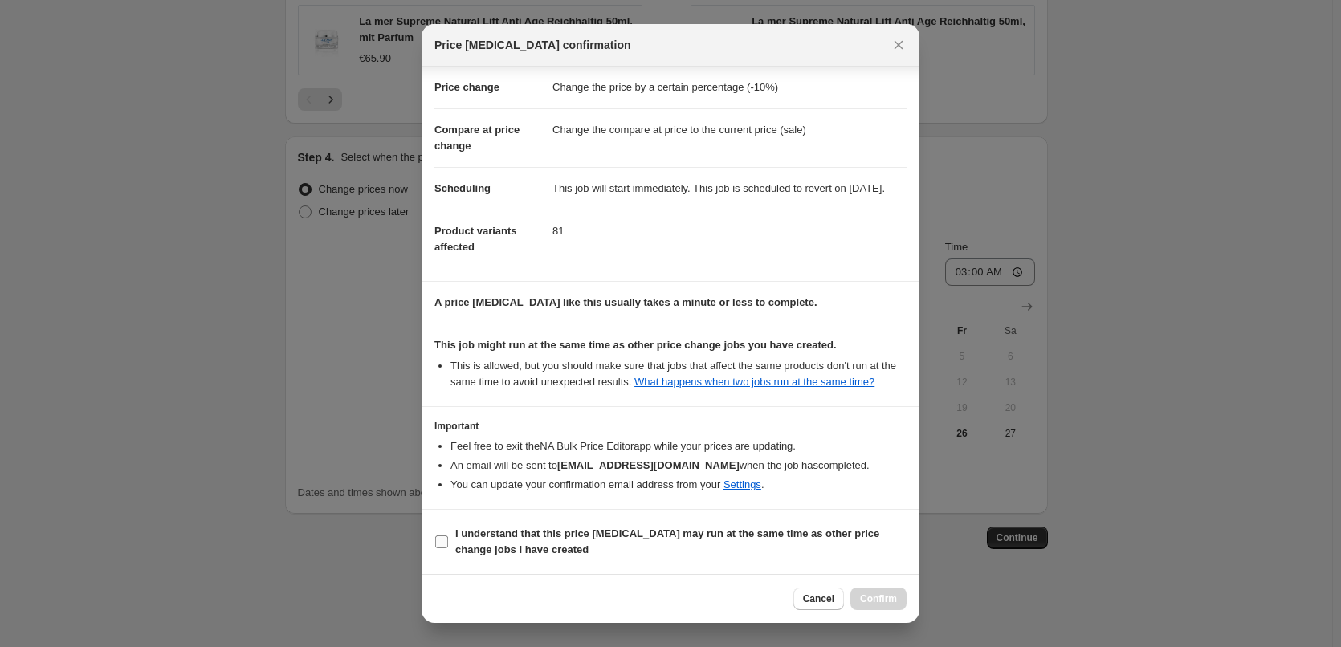
scroll to position [45, 0]
click at [496, 537] on b "I understand that this price change job may run at the same time as other price…" at bounding box center [667, 541] width 424 height 28
click at [448, 537] on input "I understand that this price change job may run at the same time as other price…" at bounding box center [441, 541] width 13 height 13
checkbox input "true"
click at [860, 599] on button "Confirm" at bounding box center [878, 599] width 56 height 22
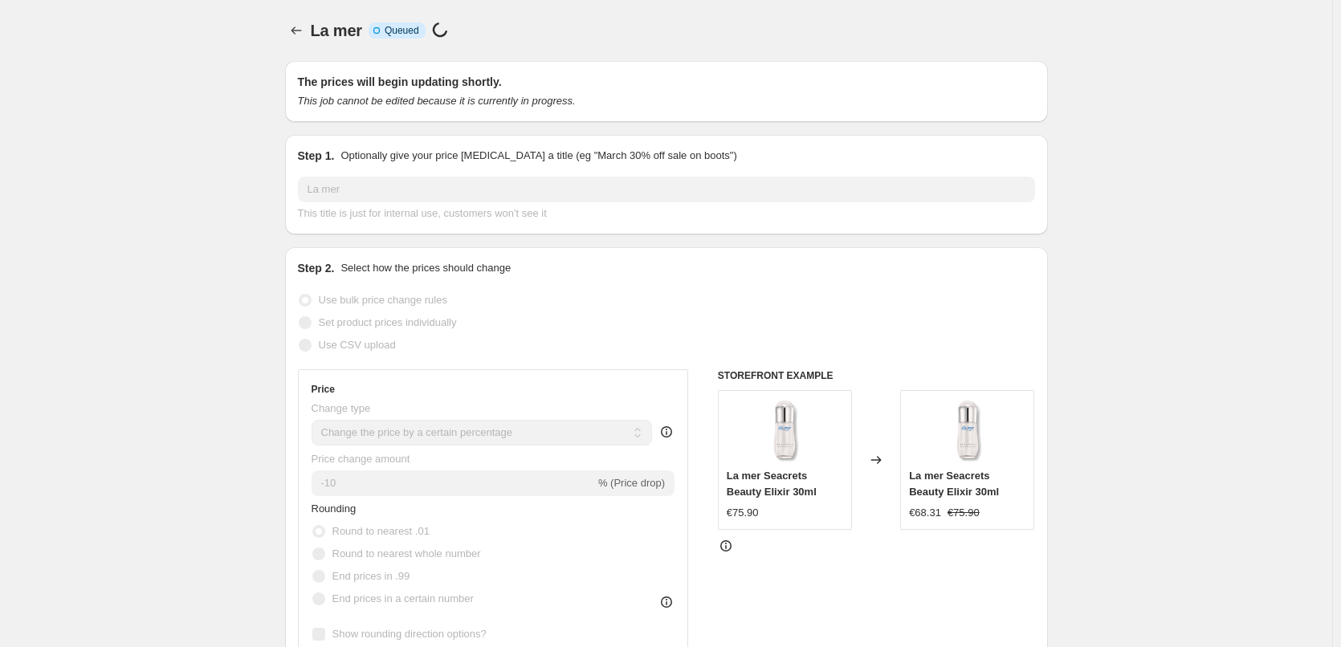
click at [291, 16] on div "La mer. This page is ready La mer Info Incomplete Queued Price change job in pr…" at bounding box center [666, 30] width 763 height 61
click at [296, 26] on icon "Price change jobs" at bounding box center [296, 30] width 16 height 16
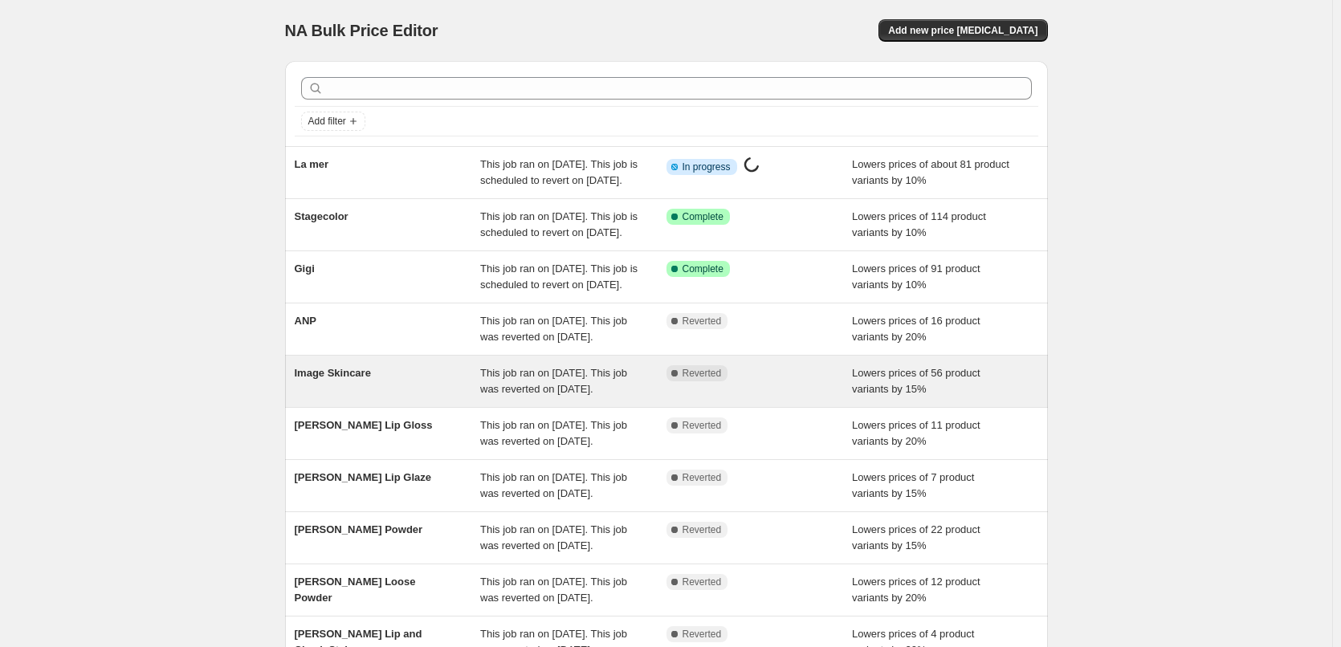
scroll to position [340, 0]
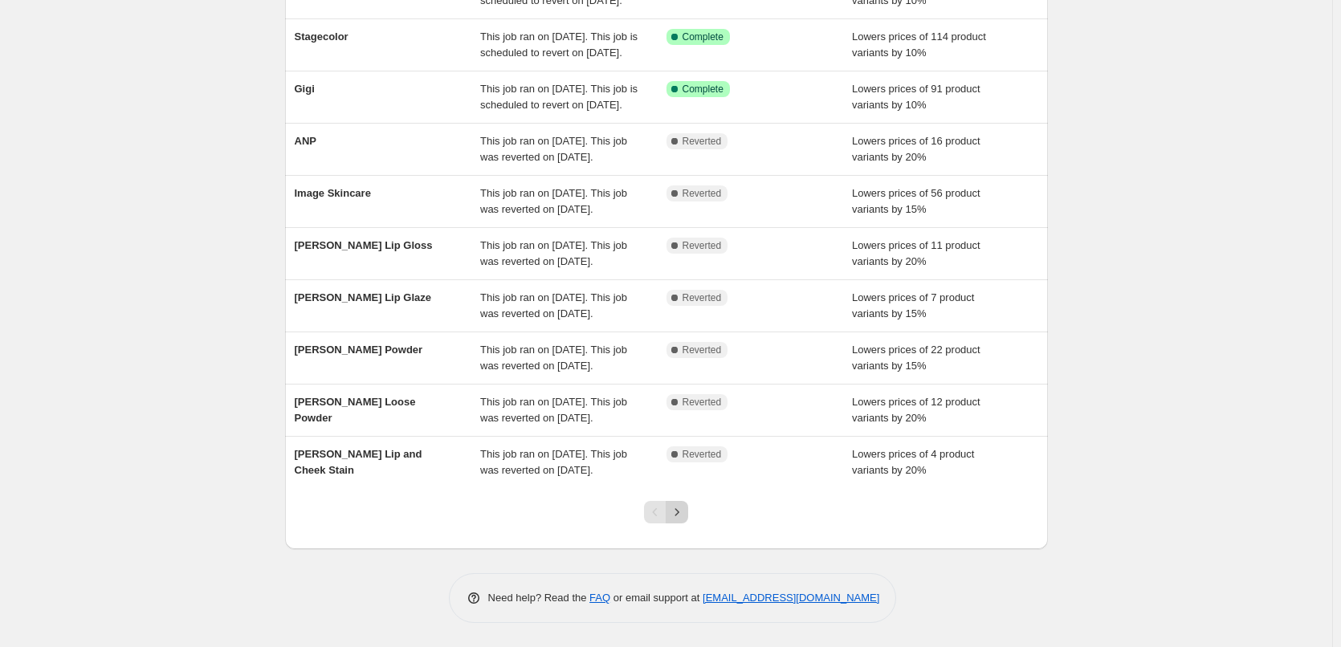
click at [679, 513] on icon "Next" at bounding box center [677, 512] width 16 height 16
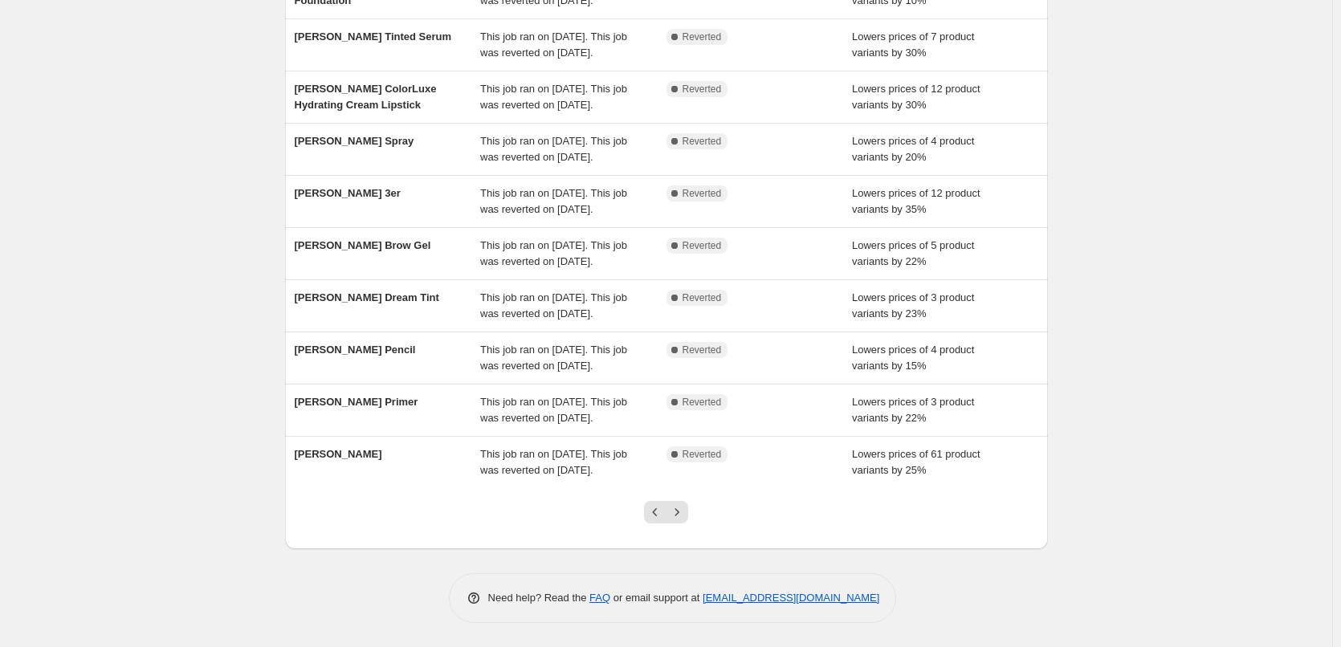
click at [679, 514] on icon "Next" at bounding box center [677, 512] width 16 height 16
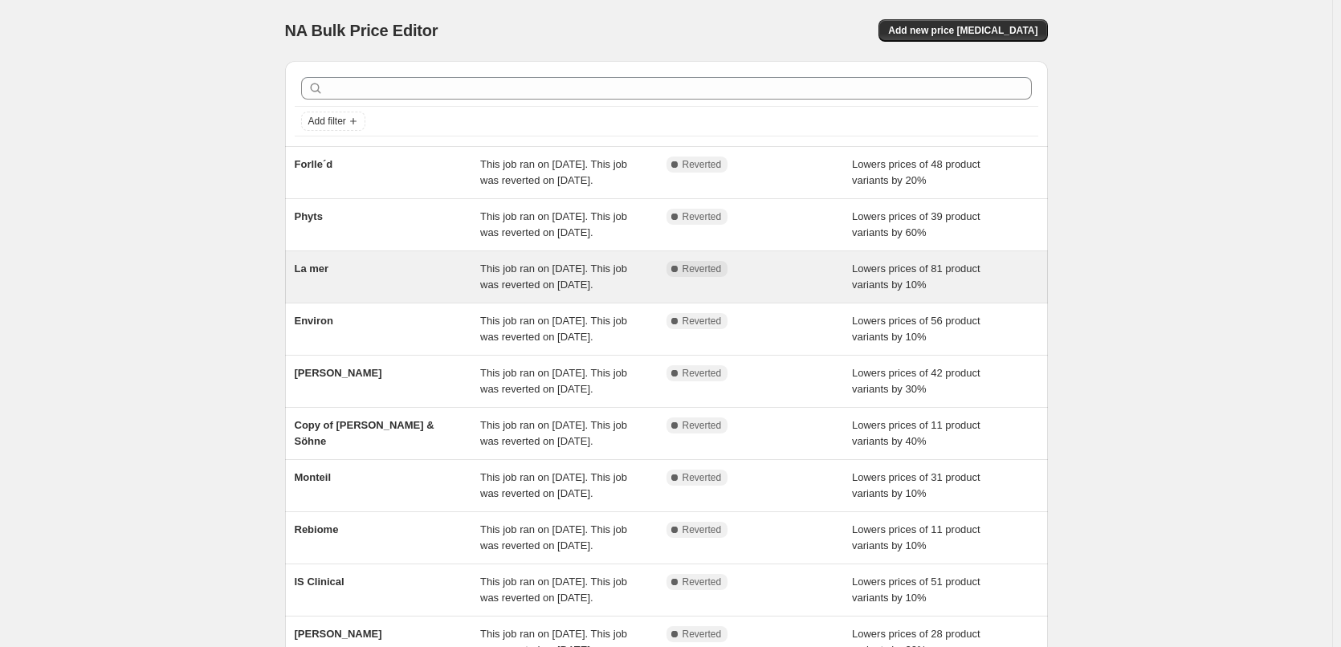
click at [353, 293] on div "La mer" at bounding box center [388, 277] width 186 height 32
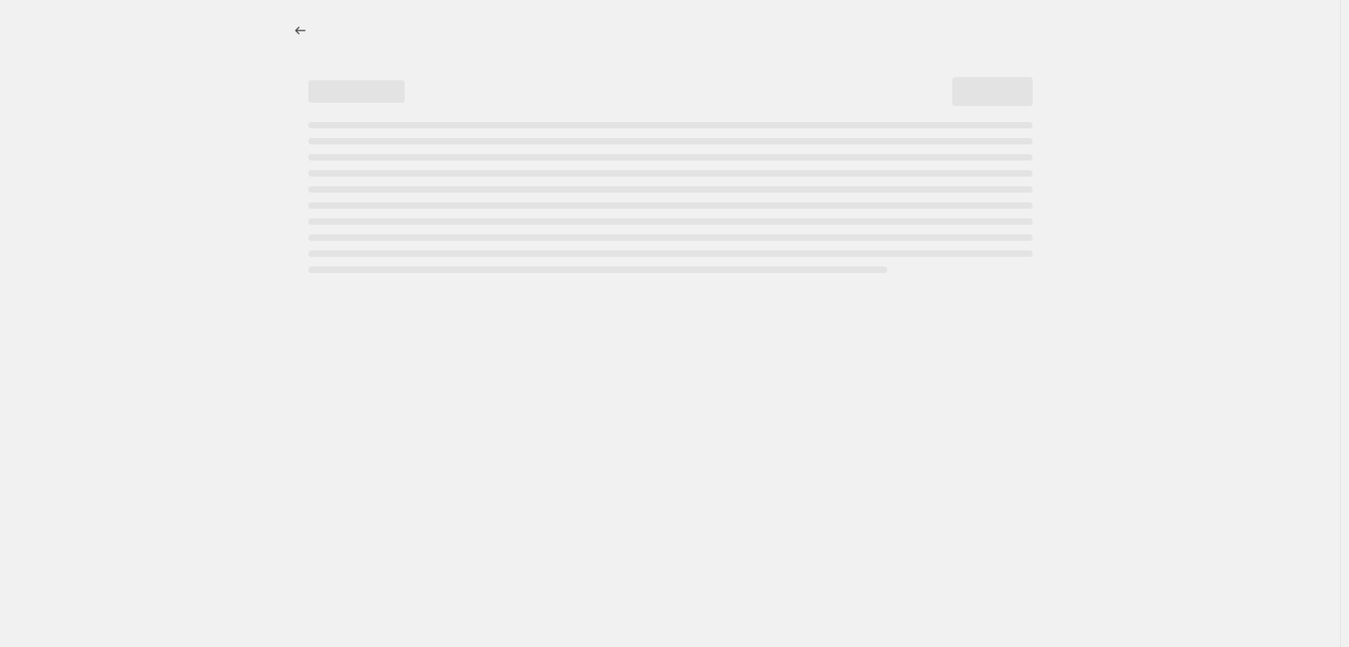
select select "percentage"
select select "vendor"
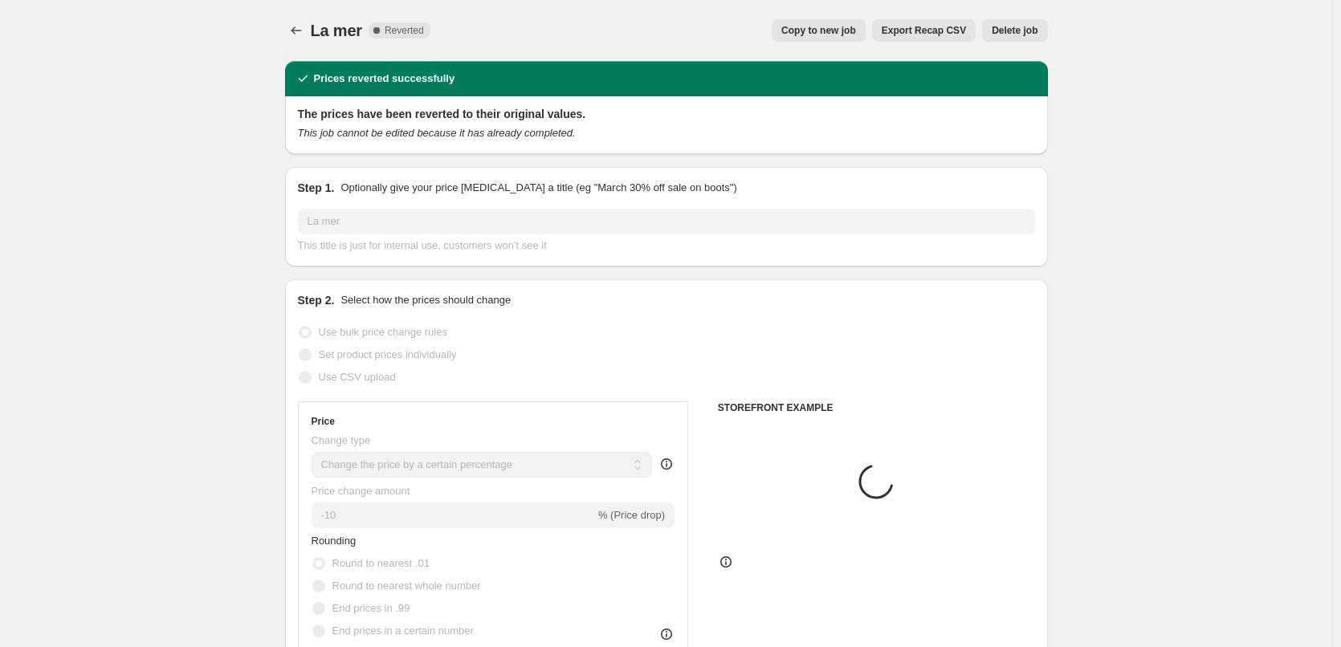
click at [1015, 25] on span "Delete job" at bounding box center [1014, 30] width 46 height 13
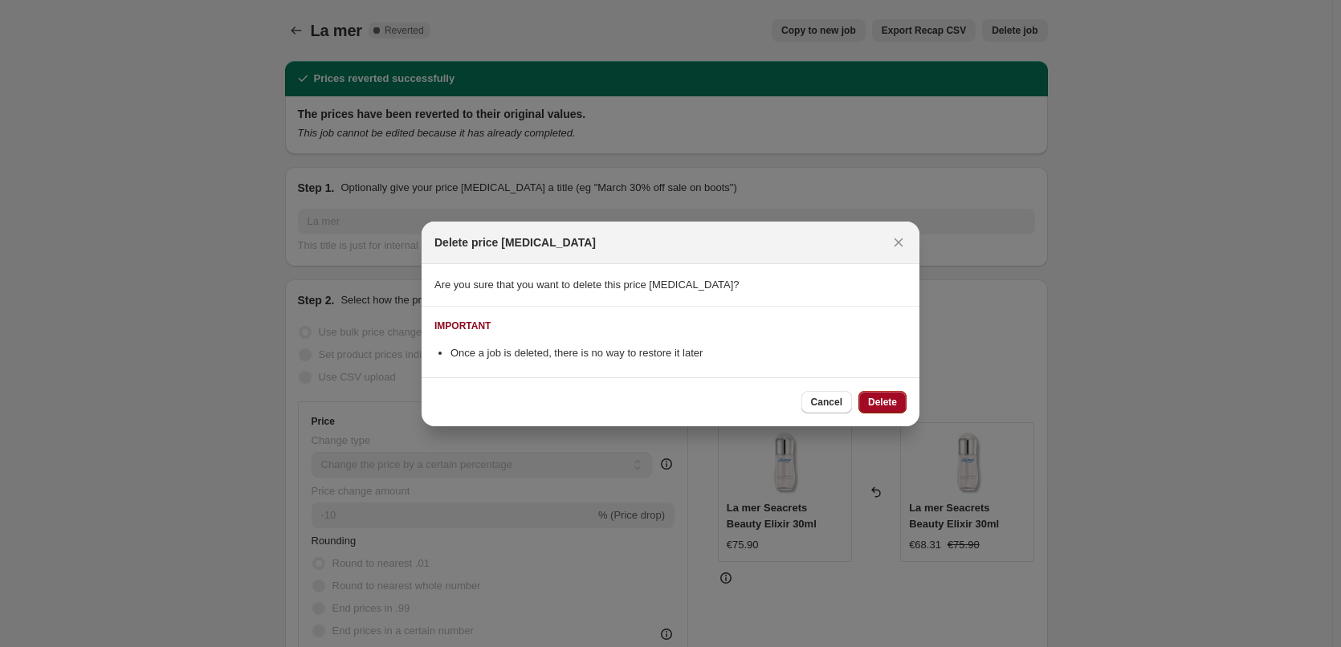
click at [904, 398] on button "Delete" at bounding box center [882, 402] width 48 height 22
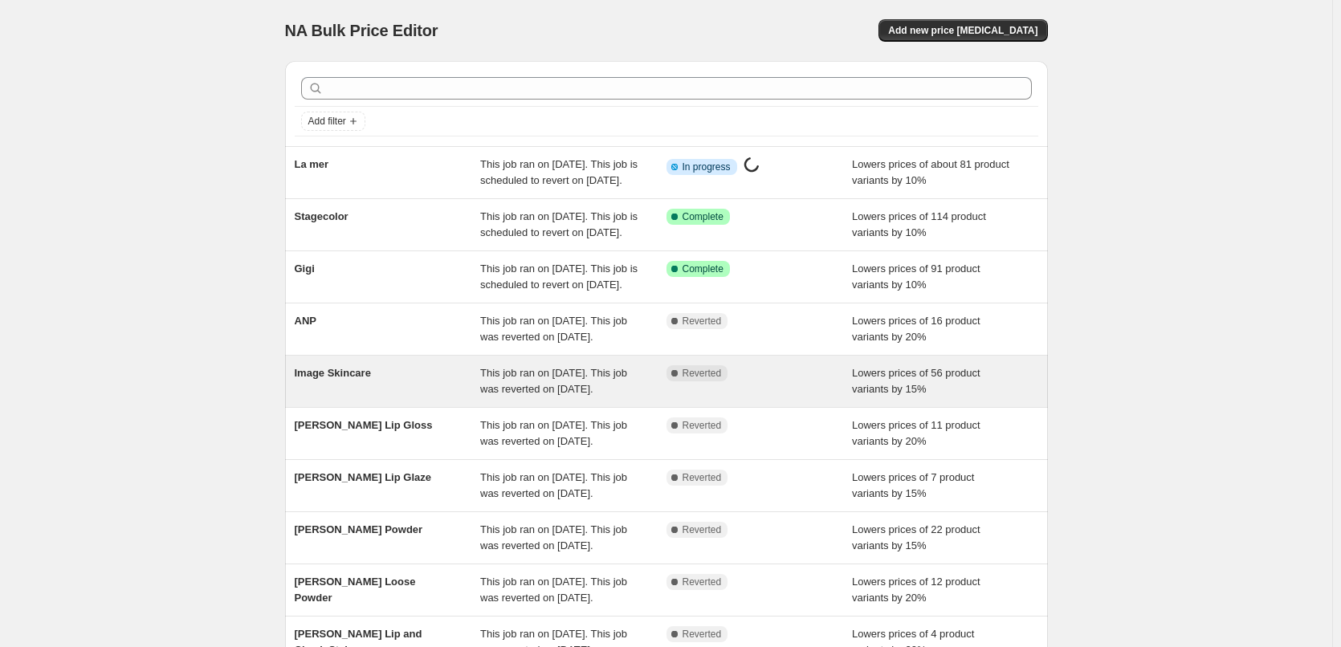
scroll to position [340, 0]
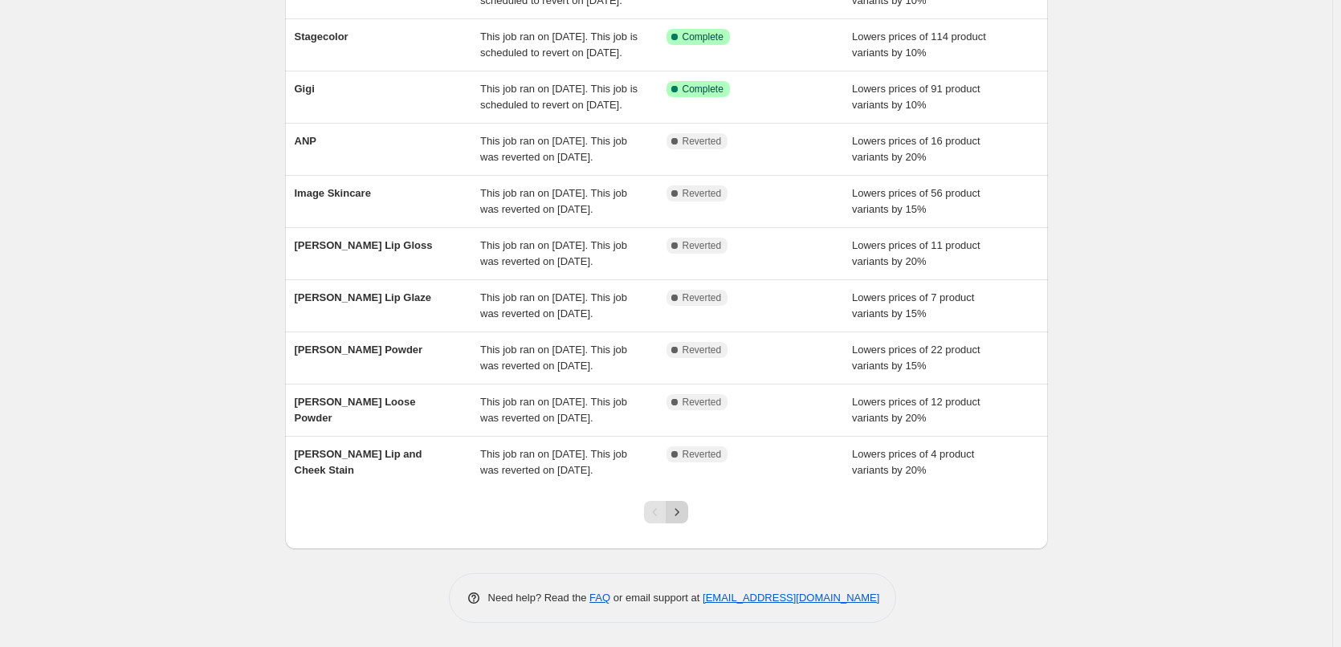
click at [674, 507] on icon "Next" at bounding box center [677, 512] width 16 height 16
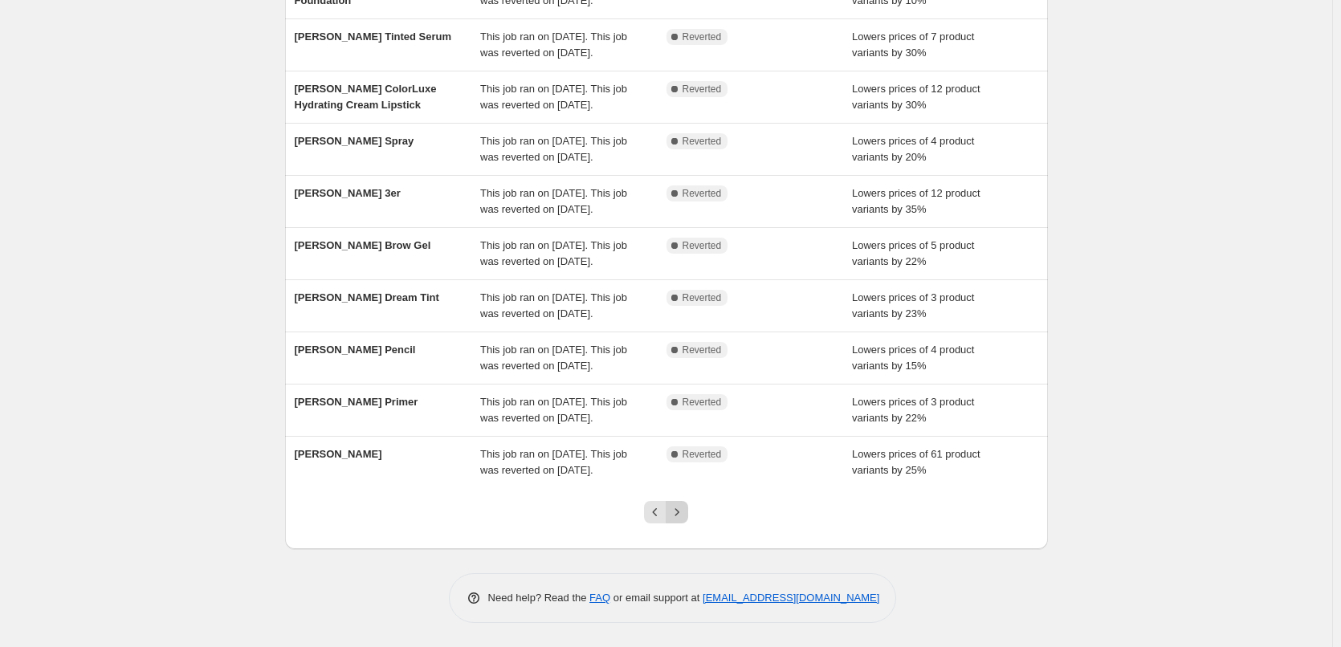
click at [685, 515] on icon "Next" at bounding box center [677, 512] width 16 height 16
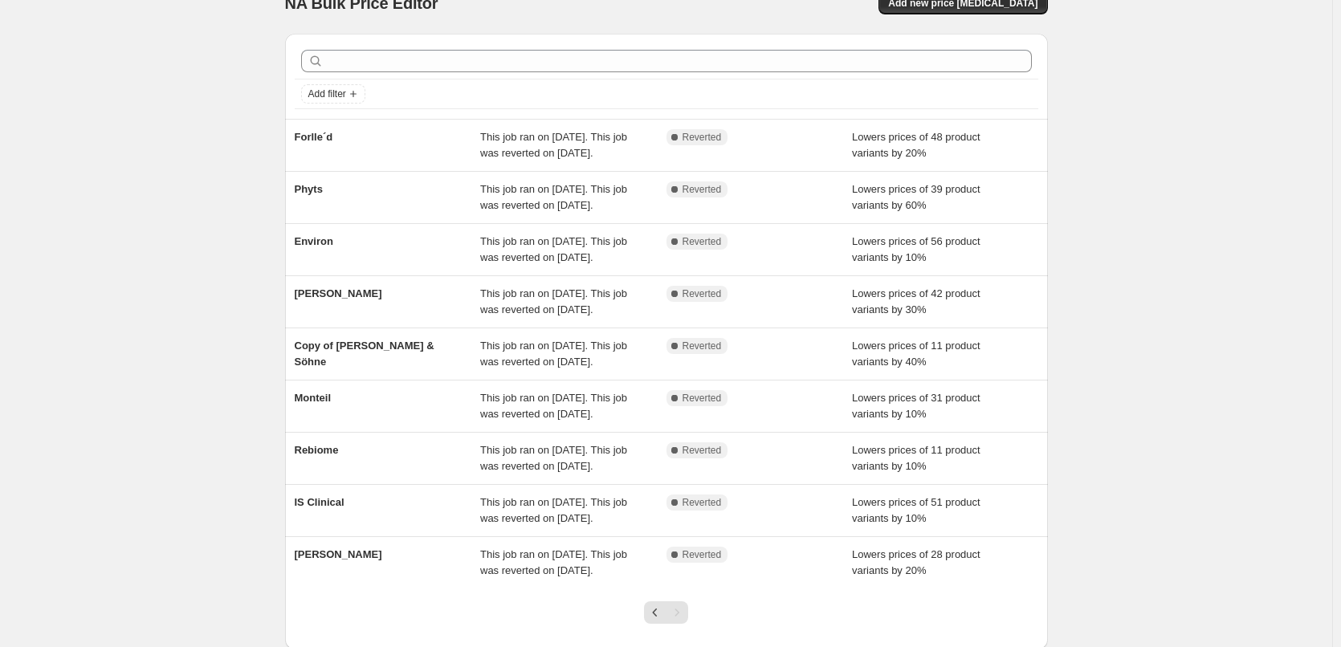
scroll to position [0, 0]
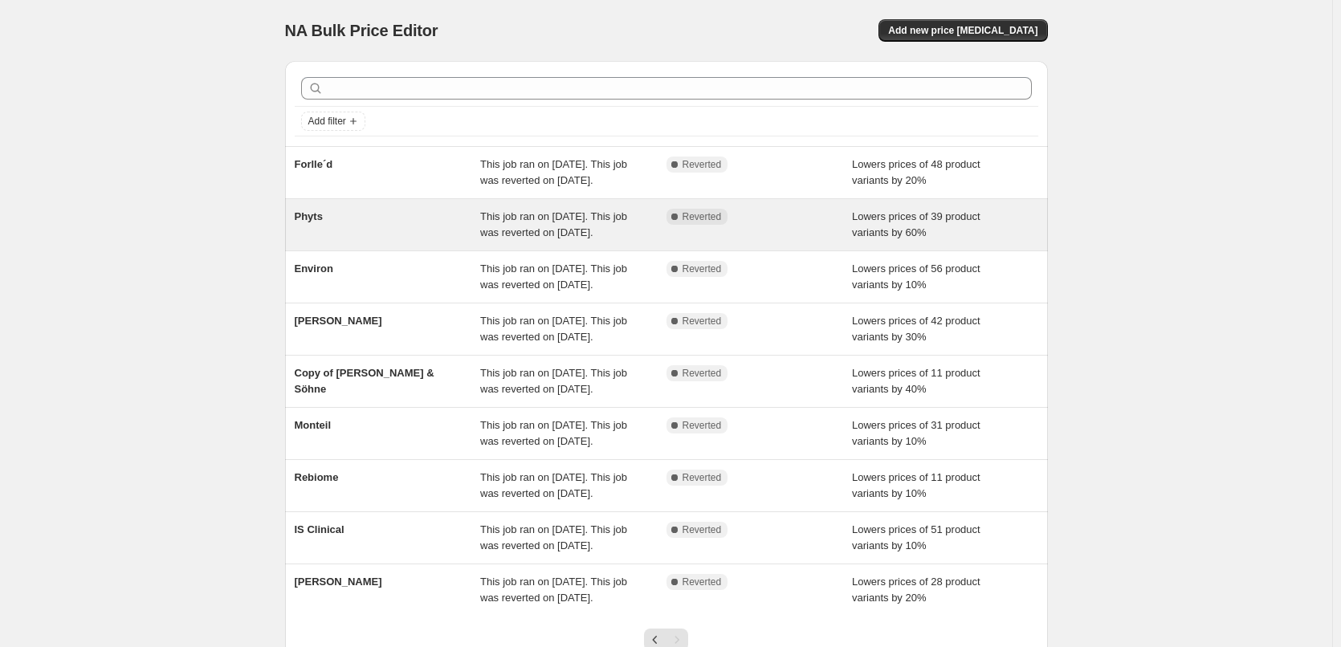
click at [332, 241] on div "Phyts" at bounding box center [388, 225] width 186 height 32
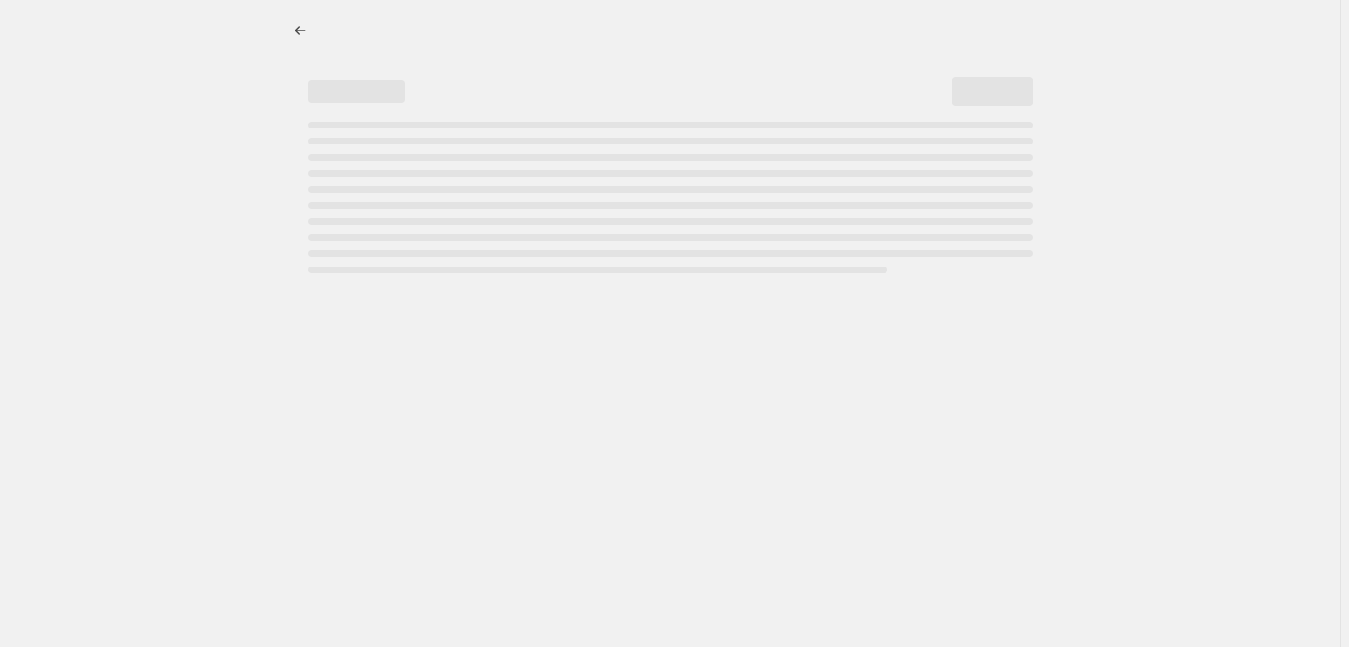
select select "percentage"
select select "vendor"
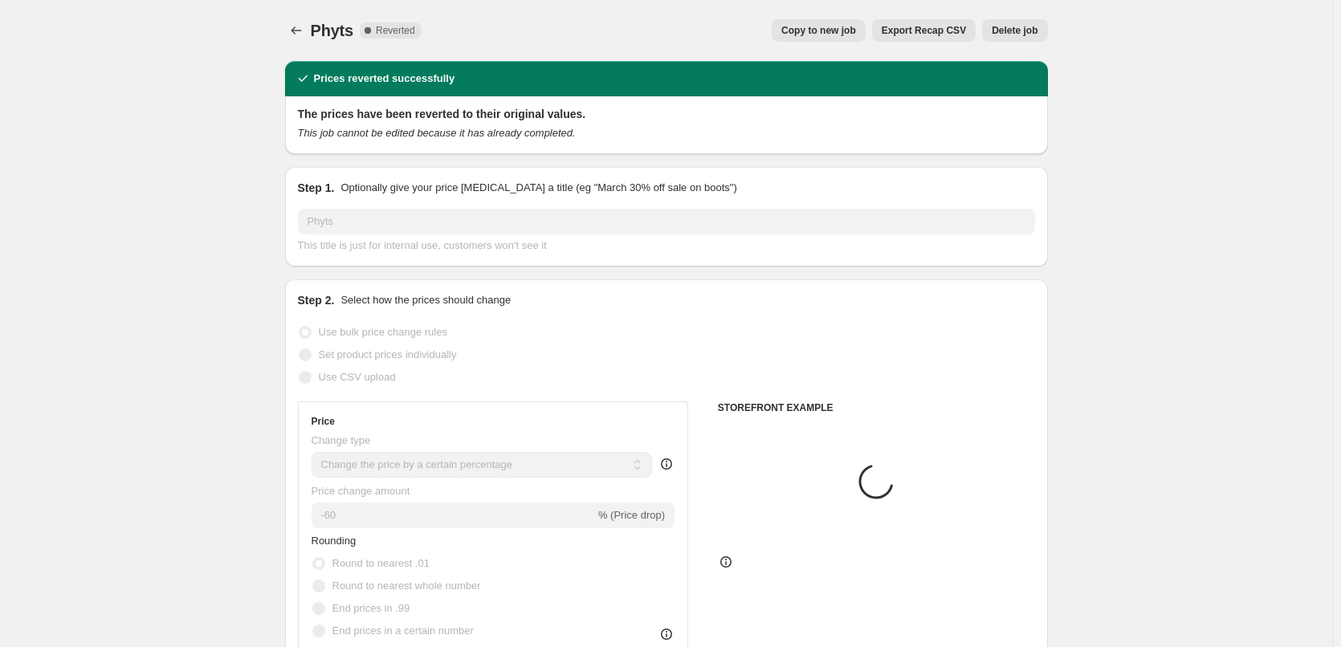
click at [895, 22] on button "Export Recap CSV" at bounding box center [924, 30] width 104 height 22
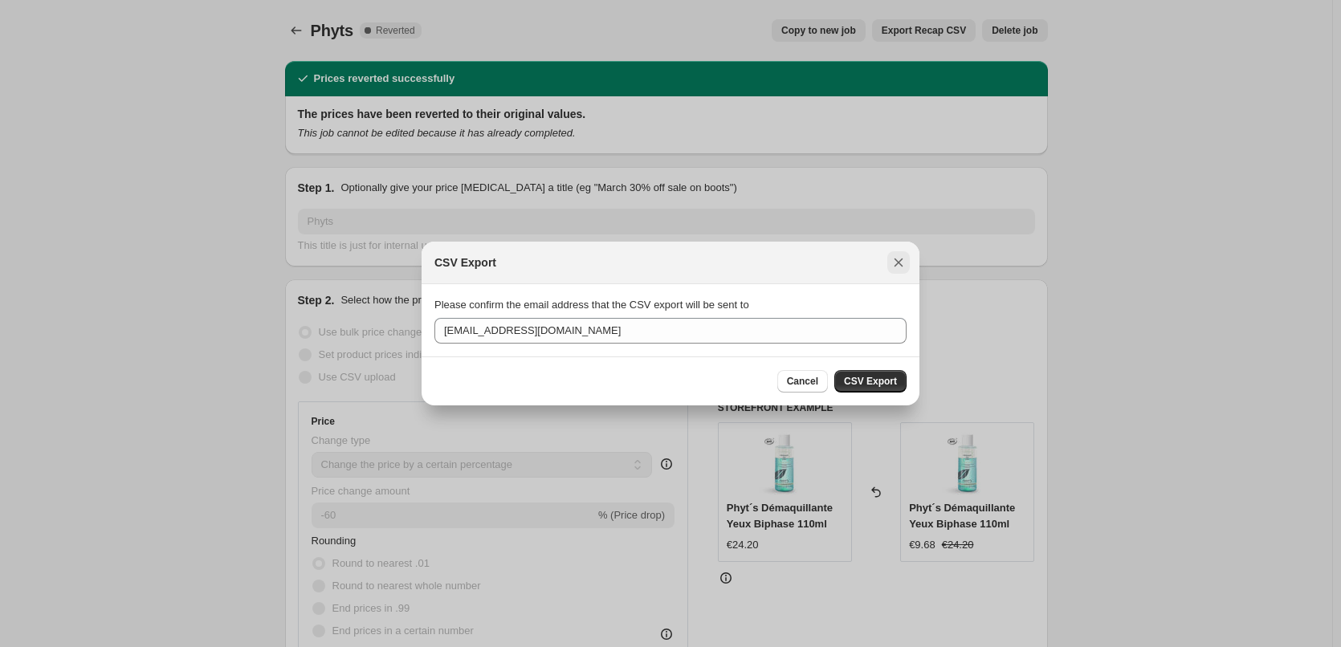
click at [901, 264] on icon "Close" at bounding box center [898, 262] width 16 height 16
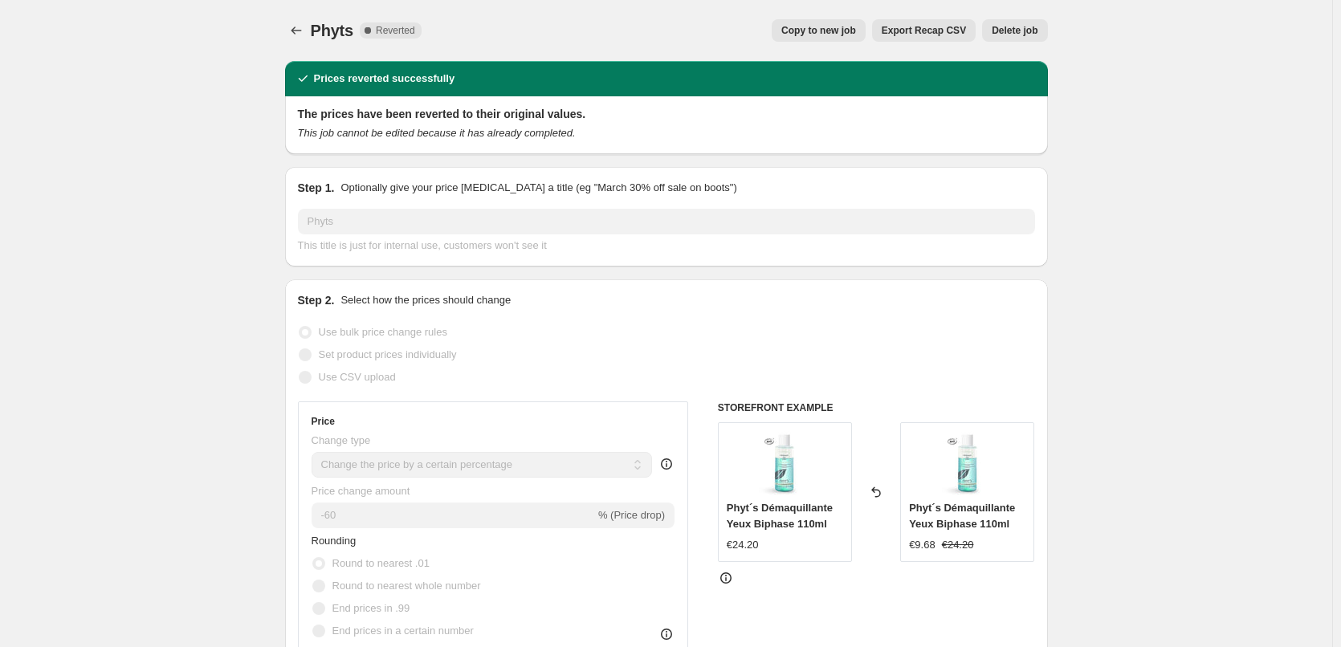
drag, startPoint x: 825, startPoint y: 12, endPoint x: 828, endPoint y: 25, distance: 13.1
click at [825, 13] on div "Phyts. This page is ready Phyts Complete Reverted Copy to new job Export Recap …" at bounding box center [666, 30] width 763 height 61
click at [828, 25] on span "Copy to new job" at bounding box center [818, 30] width 75 height 13
select select "percentage"
select select "vendor"
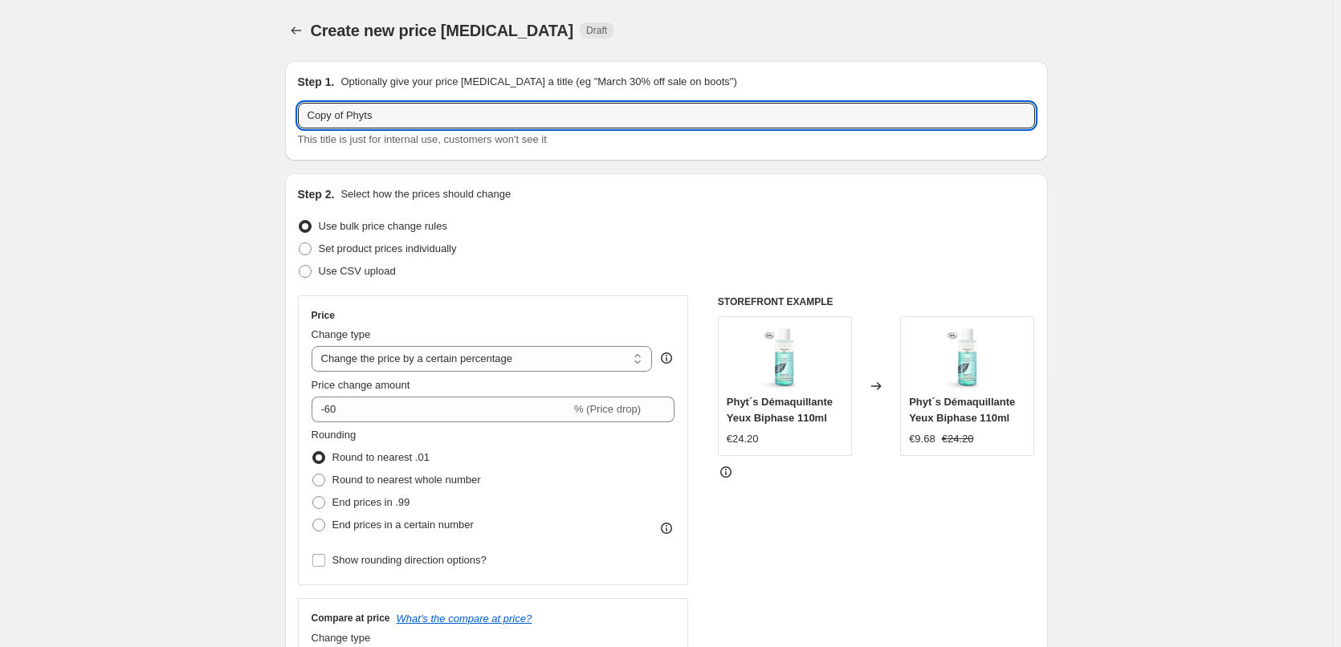
drag, startPoint x: 351, startPoint y: 116, endPoint x: 145, endPoint y: 143, distance: 207.2
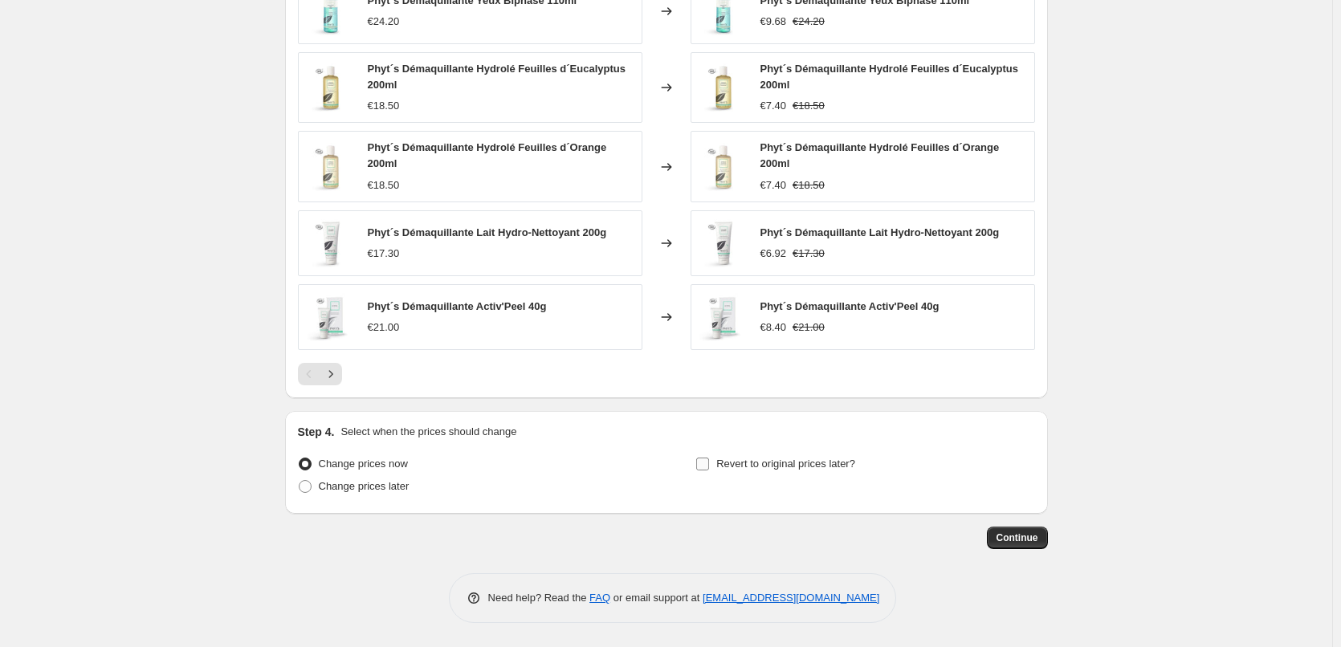
type input "Phyts"
click at [776, 466] on span "Revert to original prices later?" at bounding box center [785, 464] width 139 height 12
click at [709, 466] on input "Revert to original prices later?" at bounding box center [702, 464] width 13 height 13
checkbox input "true"
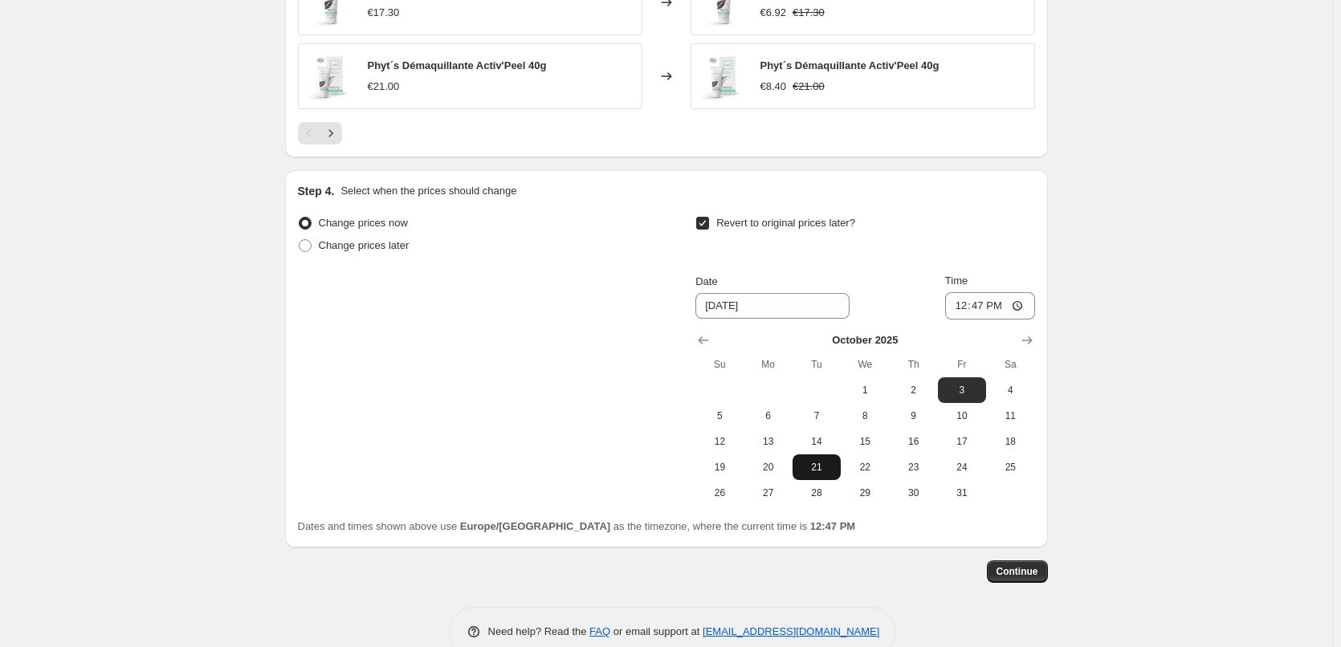
scroll to position [1424, 0]
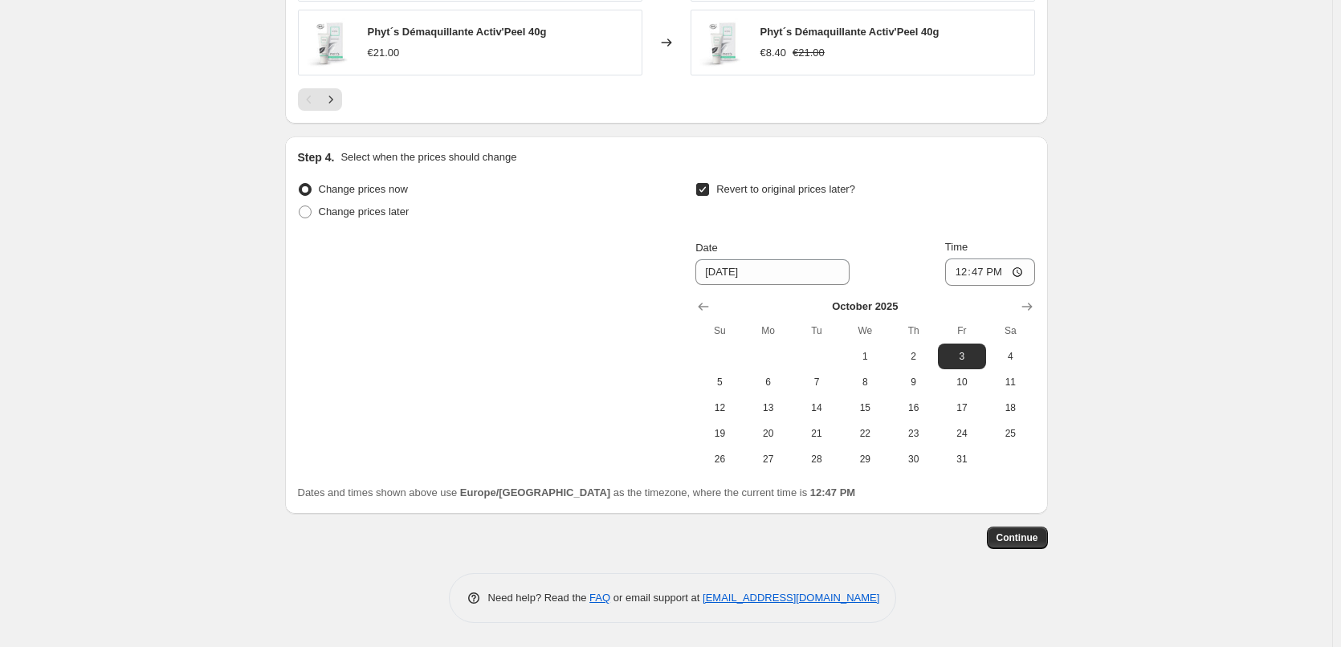
click at [694, 302] on div "October 2025 Su Mo Tu We Th Fr Sa 1 2 3 4 5 6 7 8 9 10 11 12 13 14 15 16 17 18 …" at bounding box center [858, 379] width 352 height 186
click at [725, 315] on caption "October 2025" at bounding box center [864, 308] width 339 height 19
click at [711, 307] on icon "Show previous month, September 2025" at bounding box center [703, 307] width 16 height 16
click at [763, 463] on span "29" at bounding box center [768, 459] width 35 height 13
type input "9/29/2025"
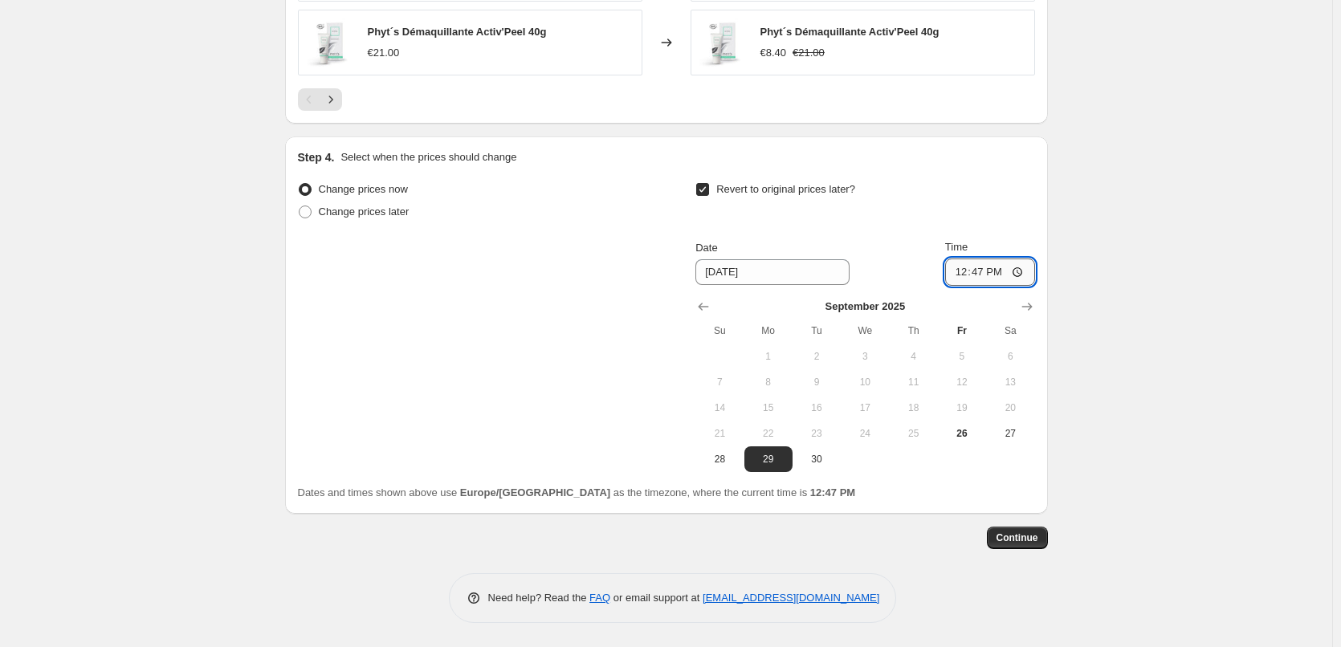
click at [955, 276] on input "12:47" at bounding box center [990, 271] width 90 height 27
type input "03:00"
click at [1032, 537] on span "Continue" at bounding box center [1017, 537] width 42 height 13
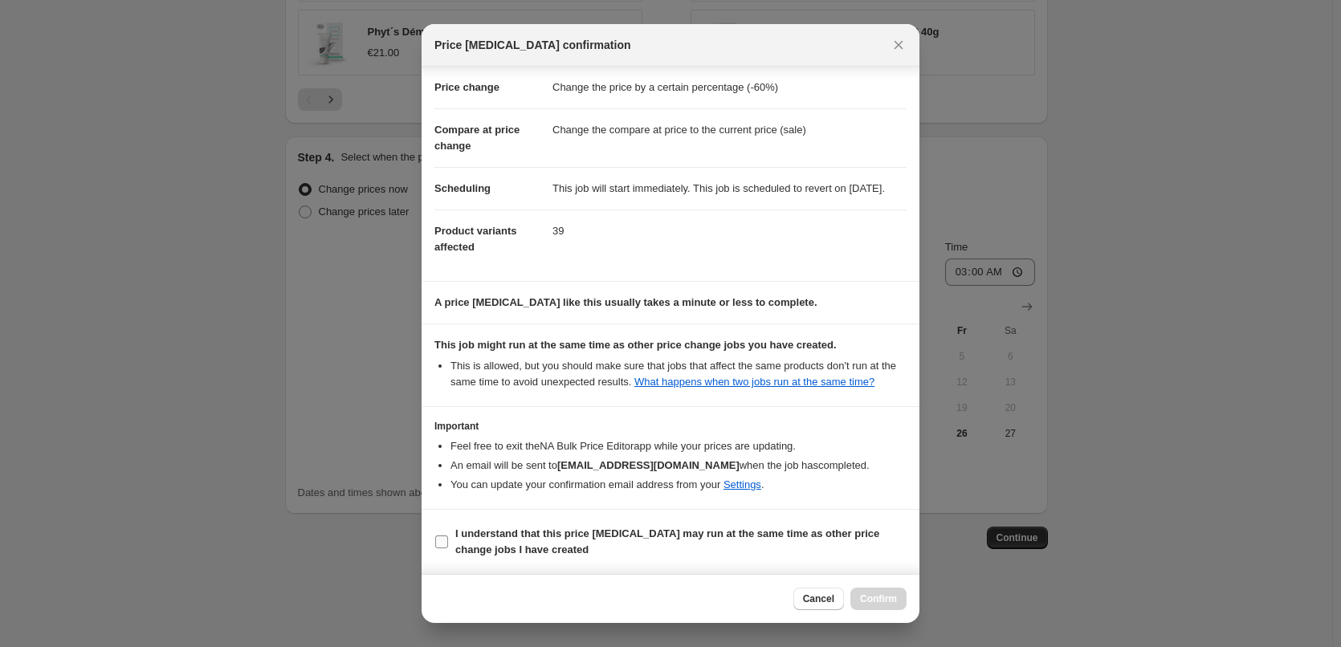
scroll to position [45, 0]
click at [508, 531] on b "I understand that this price change job may run at the same time as other price…" at bounding box center [667, 541] width 424 height 28
click at [448, 535] on input "I understand that this price change job may run at the same time as other price…" at bounding box center [441, 541] width 13 height 13
checkbox input "true"
click at [861, 602] on span "Confirm" at bounding box center [878, 598] width 37 height 13
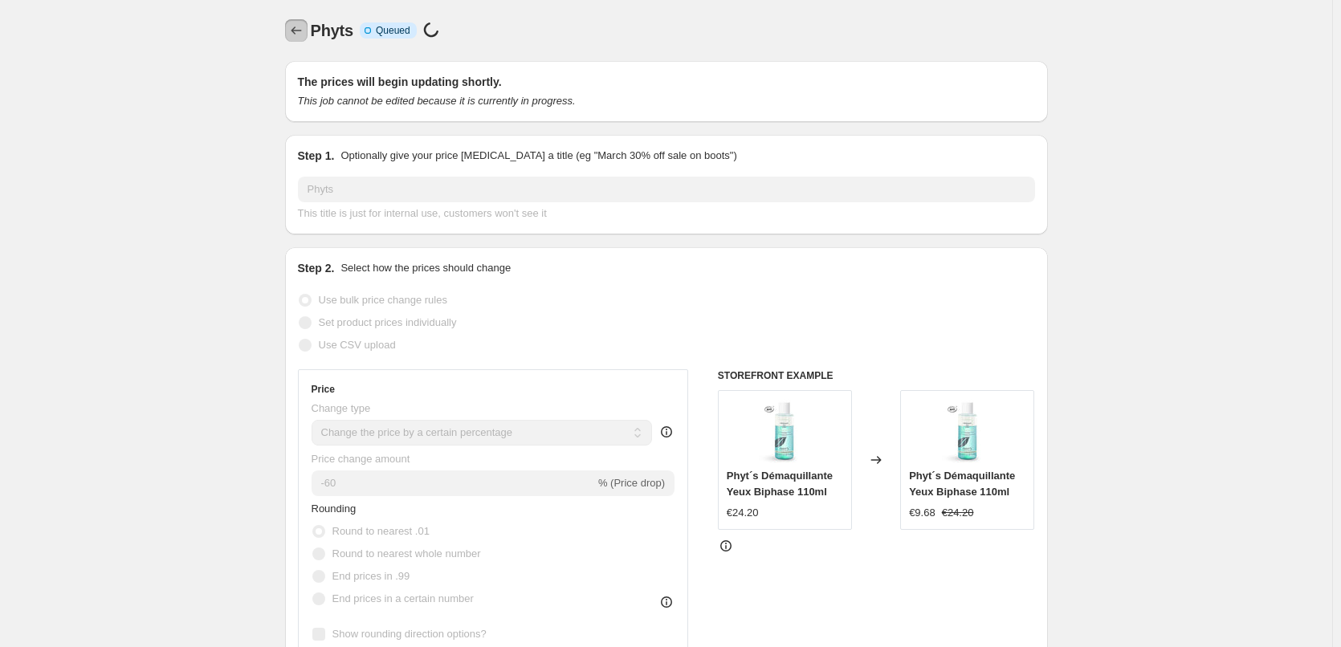
click at [304, 30] on icon "Price change jobs" at bounding box center [296, 30] width 16 height 16
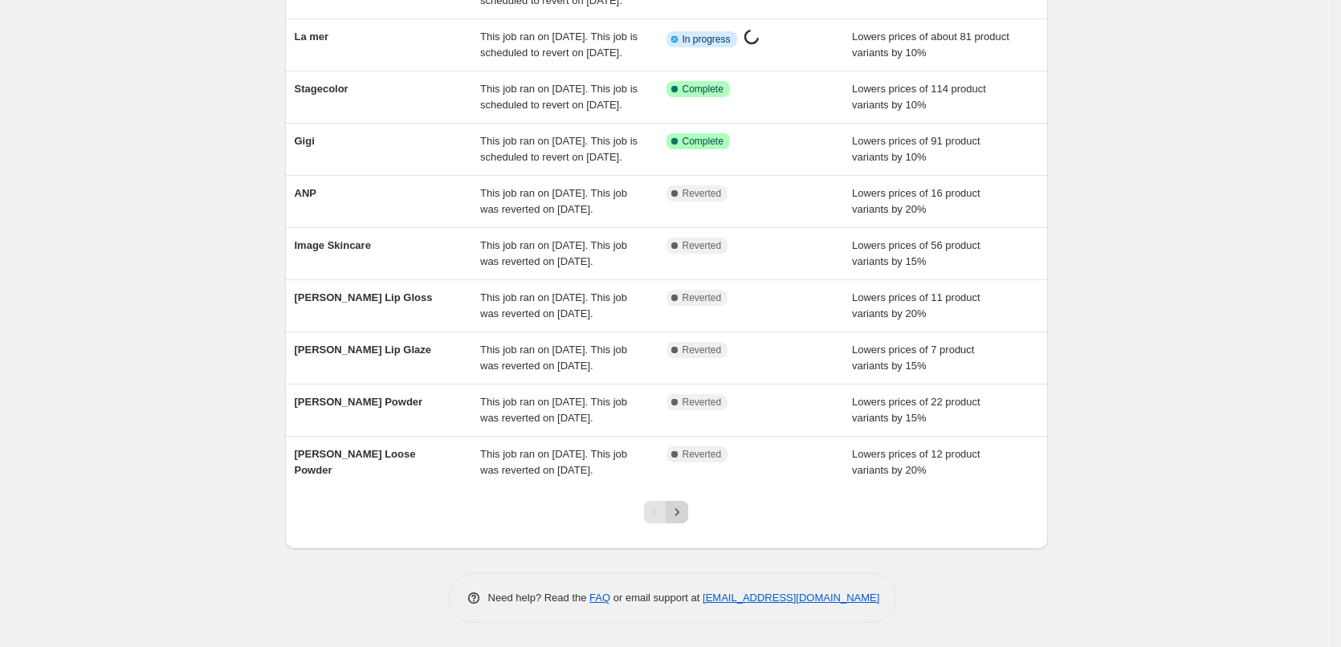
click at [683, 517] on icon "Next" at bounding box center [677, 512] width 16 height 16
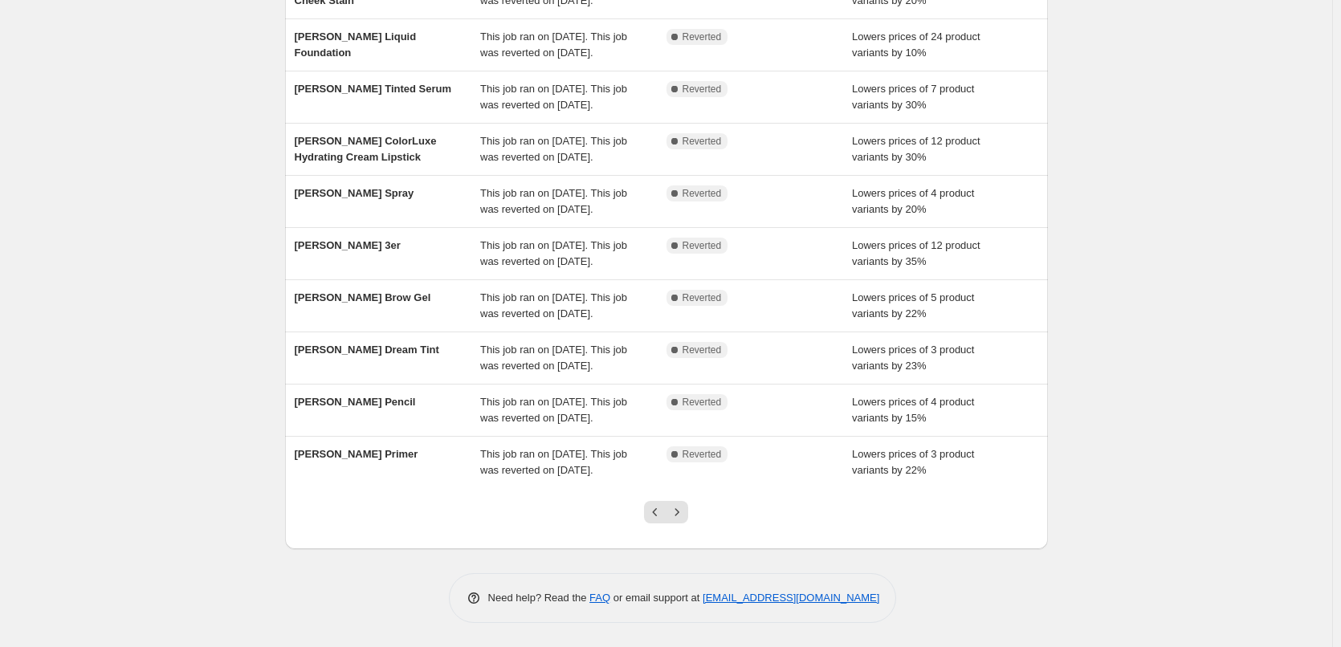
click at [683, 517] on icon "Next" at bounding box center [677, 512] width 16 height 16
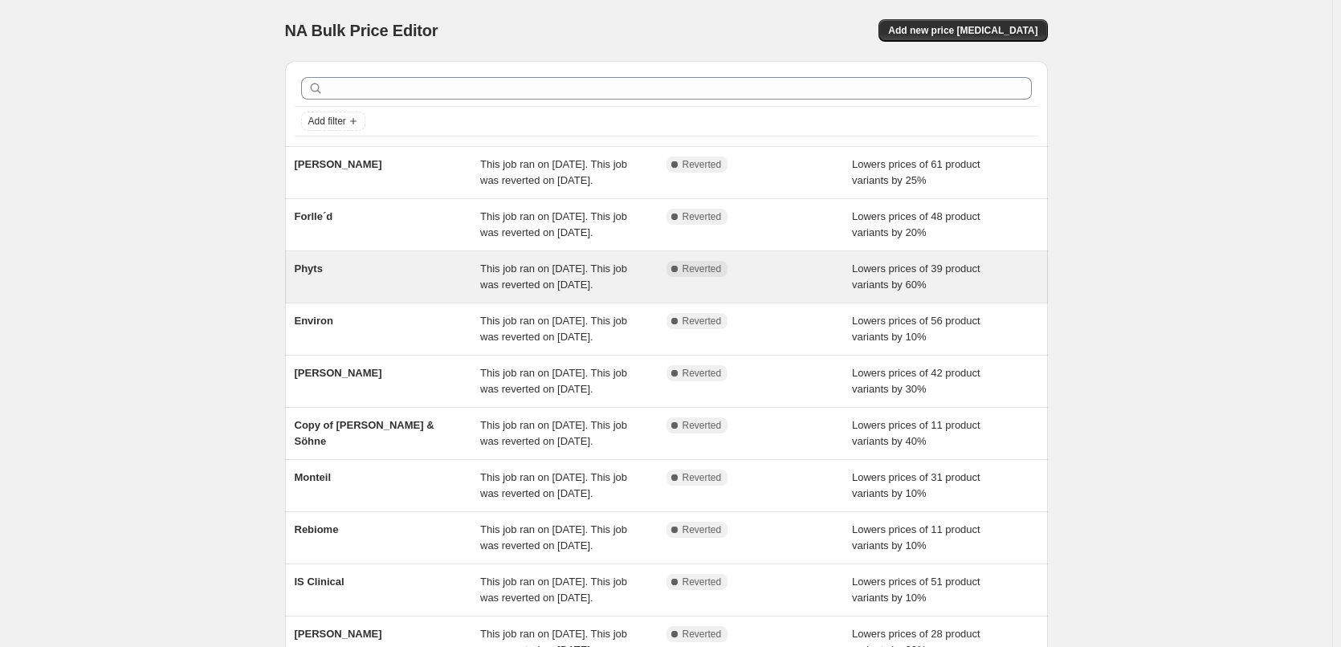
click at [312, 275] on span "Phyts" at bounding box center [309, 269] width 28 height 12
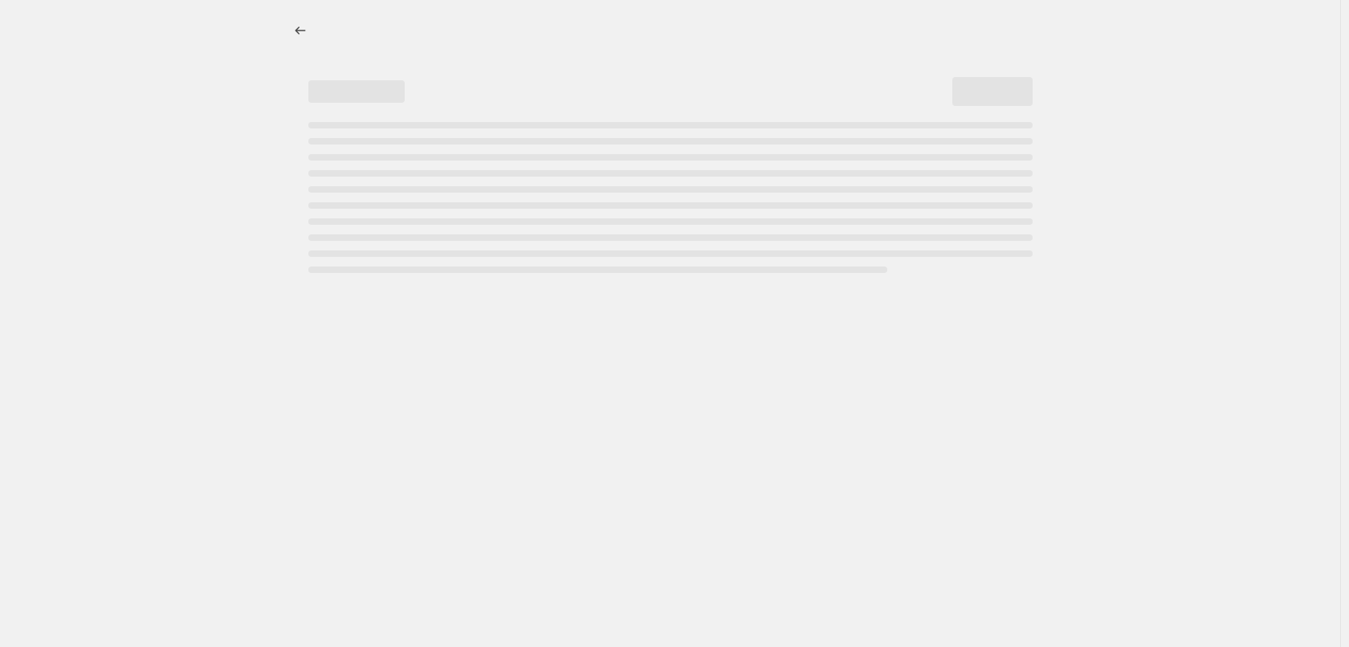
select select "percentage"
select select "vendor"
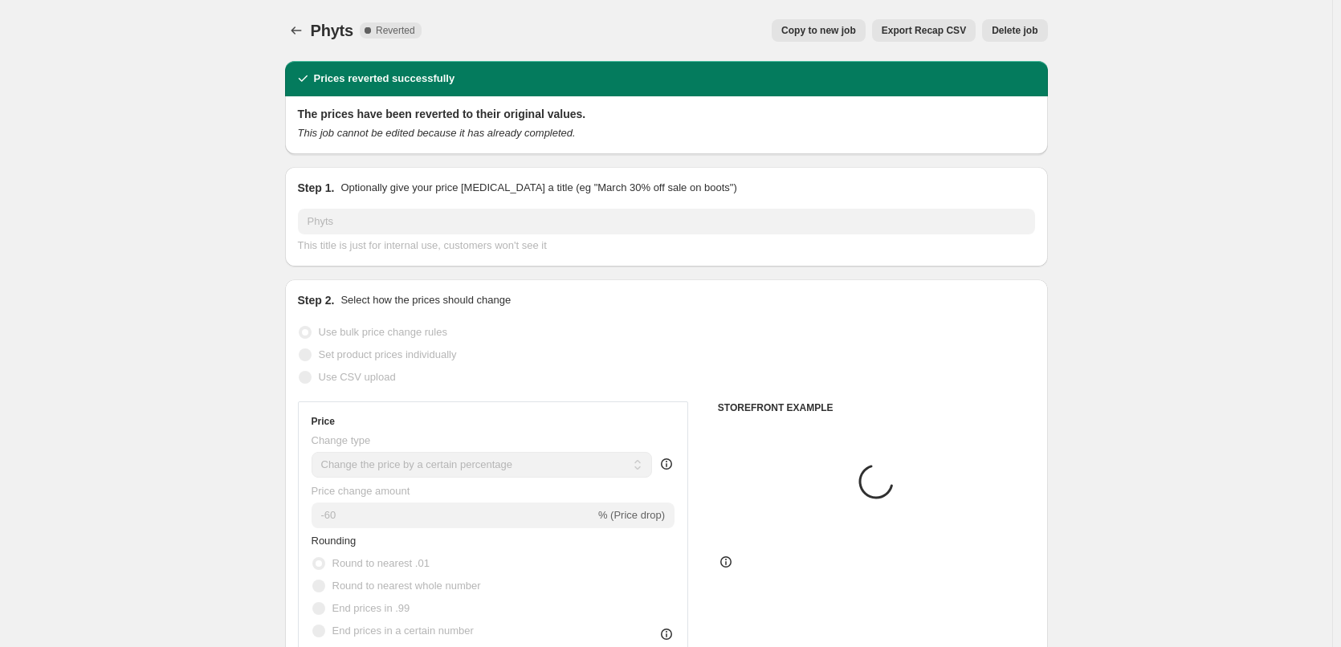
click at [1009, 22] on button "Delete job" at bounding box center [1014, 30] width 65 height 22
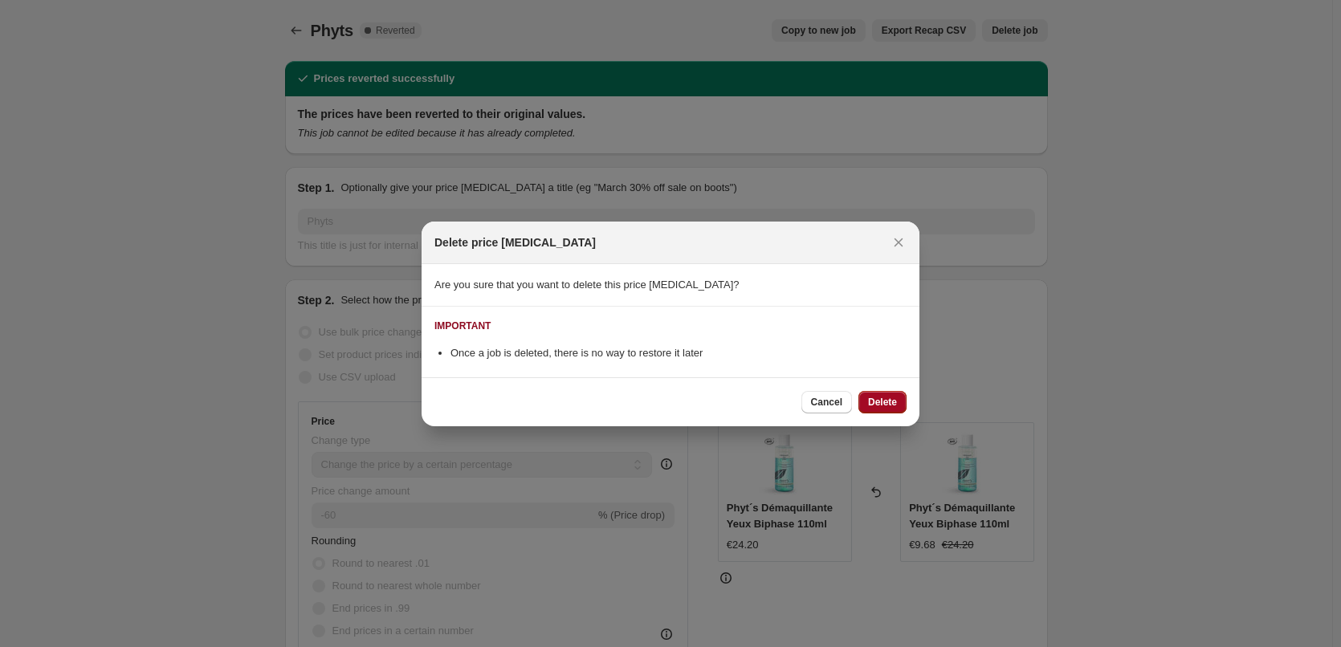
click at [876, 400] on span "Delete" at bounding box center [882, 402] width 29 height 13
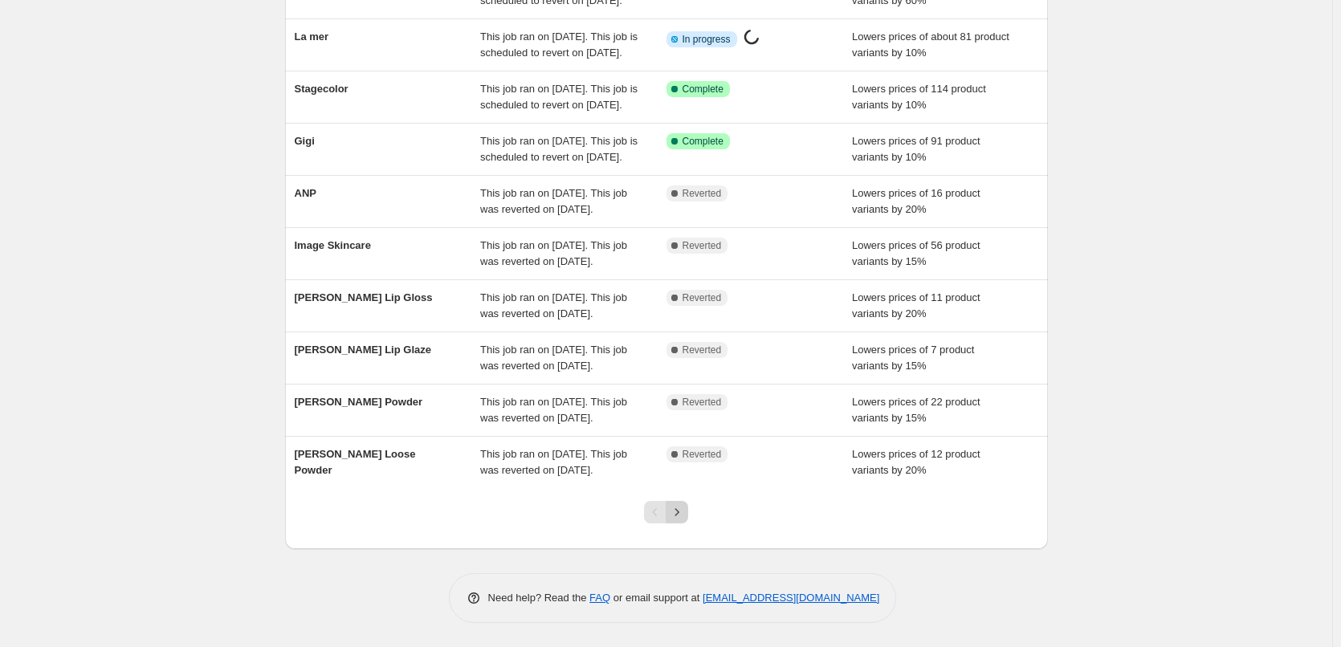
click at [674, 519] on icon "Next" at bounding box center [677, 512] width 16 height 16
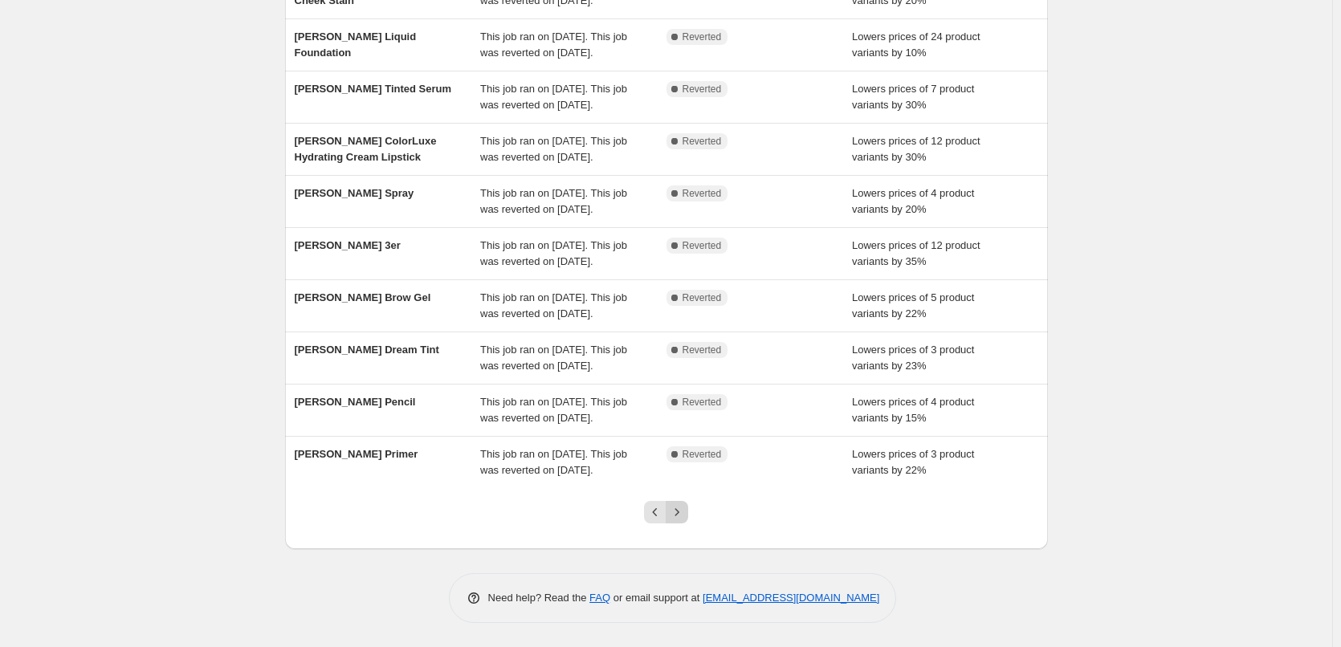
click at [679, 515] on icon "Next" at bounding box center [677, 512] width 16 height 16
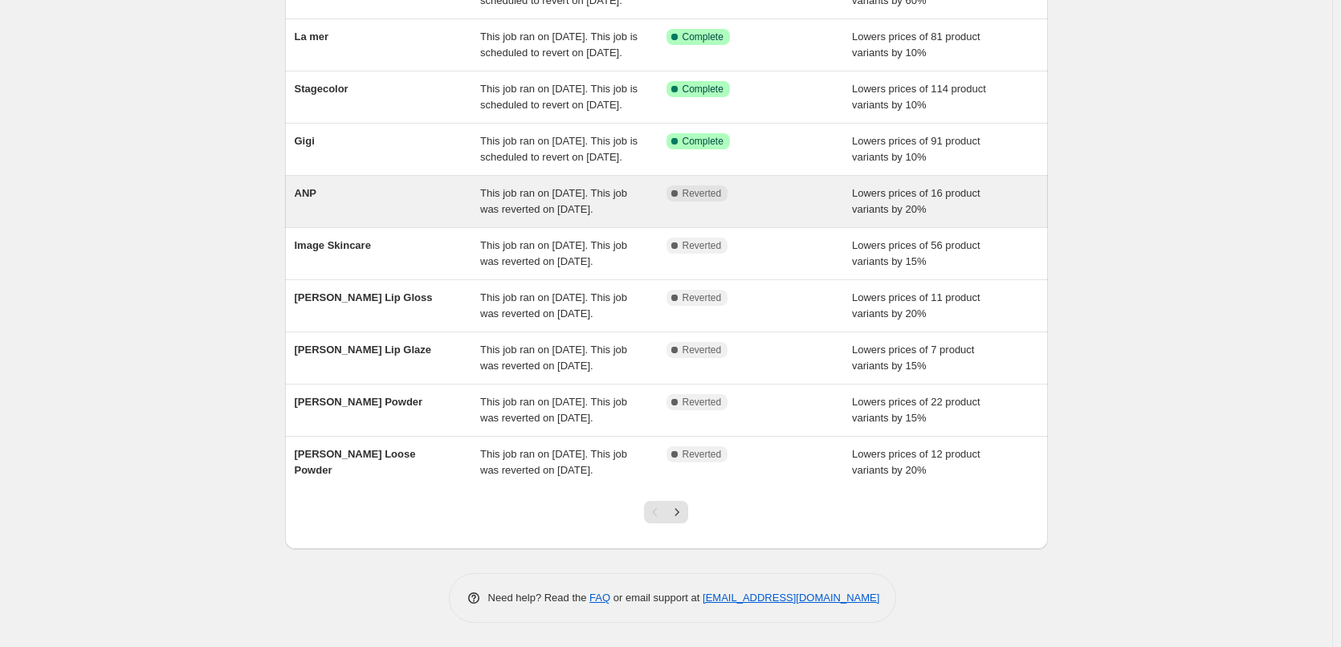
scroll to position [321, 0]
